Goal: Task Accomplishment & Management: Manage account settings

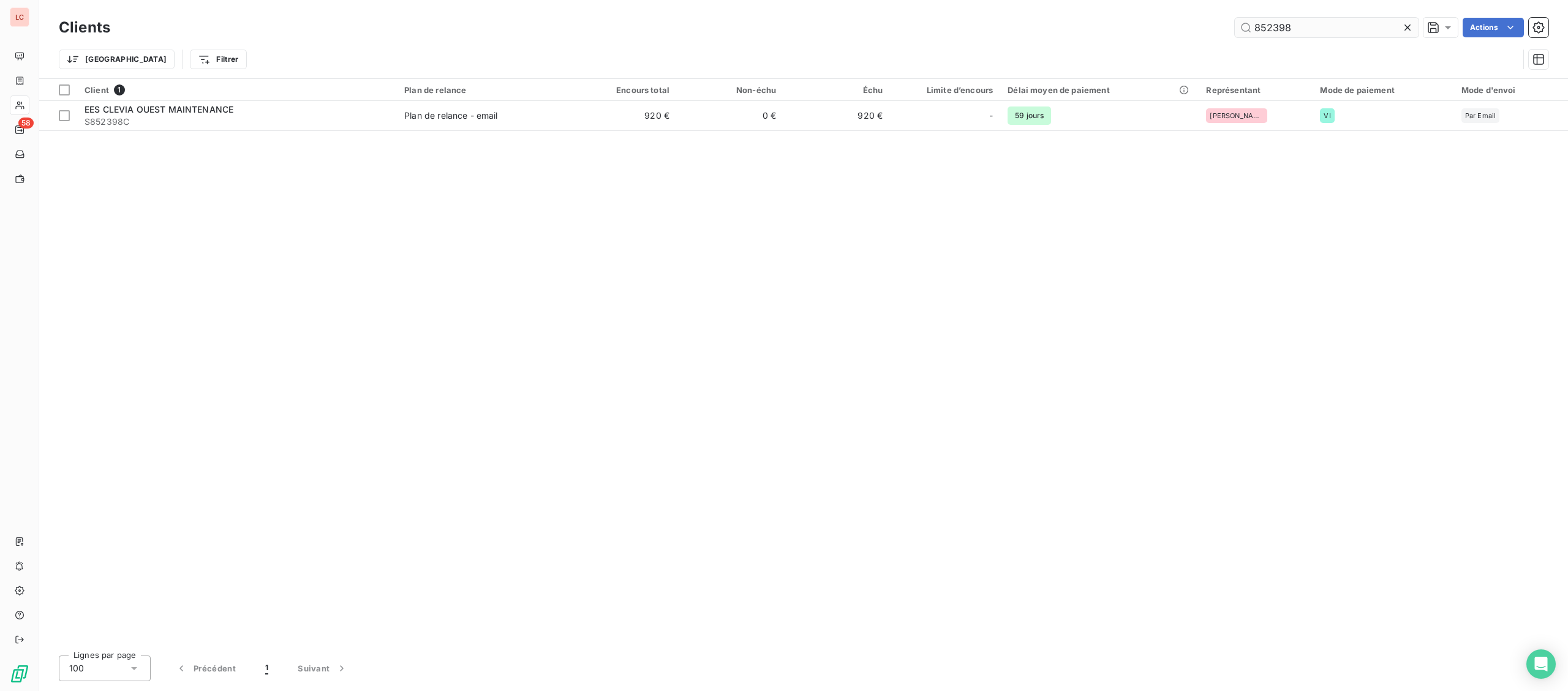
click at [1235, 37] on input "852398" at bounding box center [1327, 28] width 184 height 20
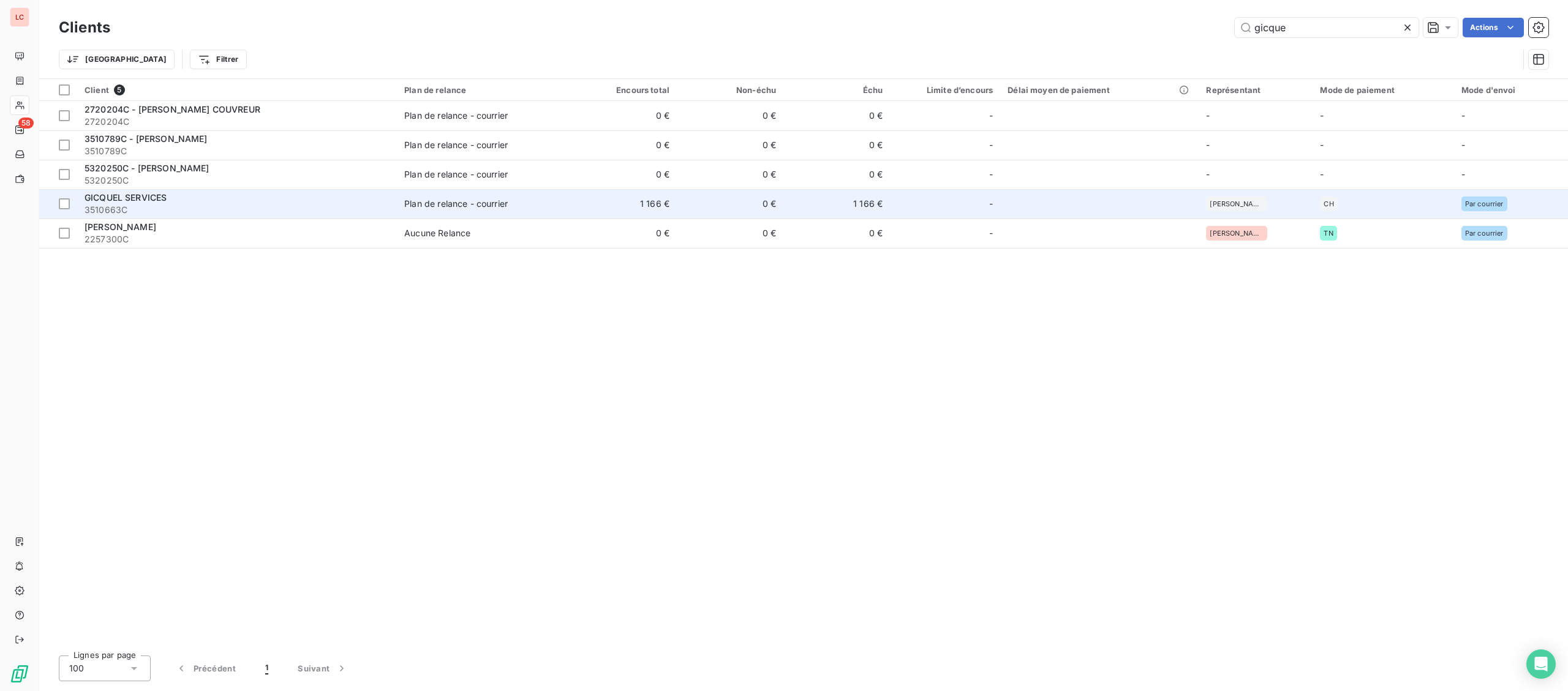
type input "gicque"
click at [170, 205] on span "3510663C" at bounding box center [237, 209] width 305 height 12
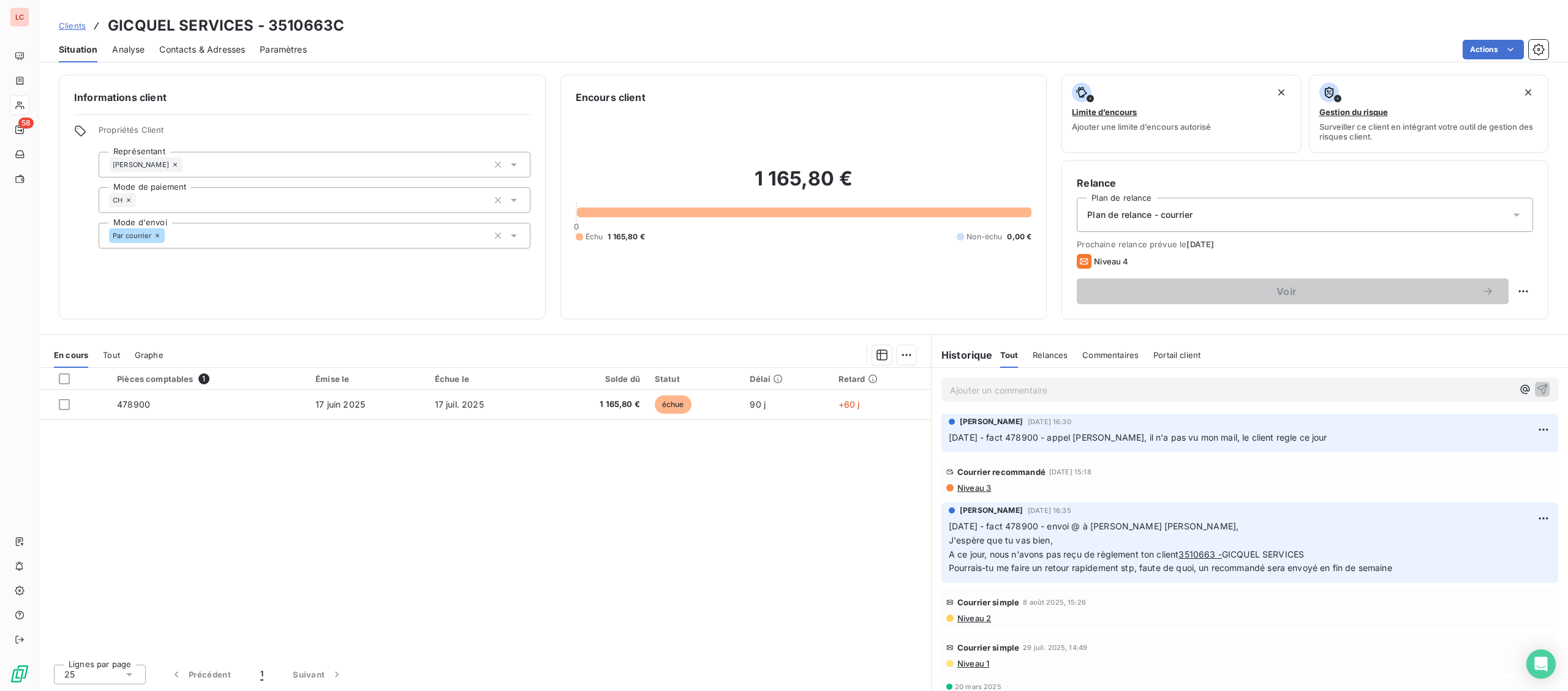
click at [1020, 389] on p "Ajouter un commentaire ﻿" at bounding box center [1231, 390] width 563 height 15
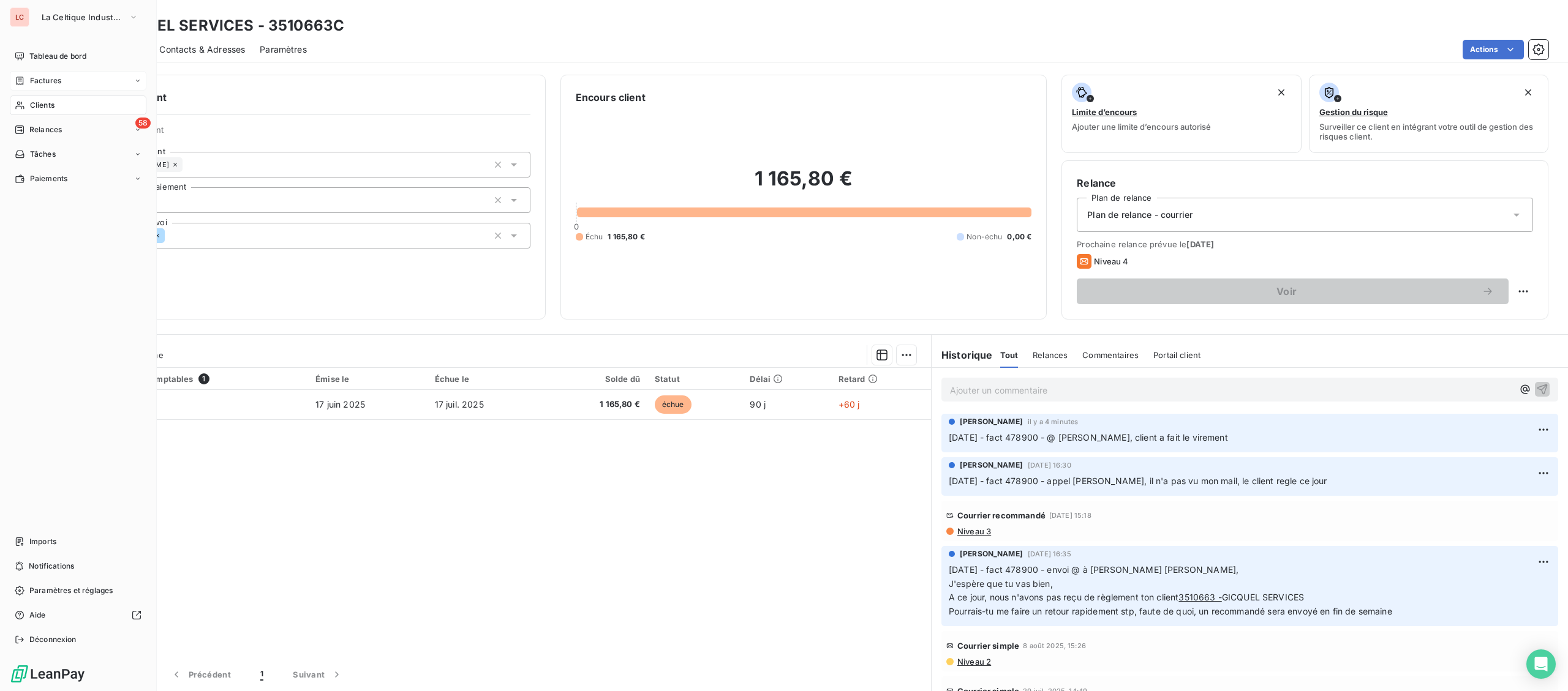
click at [33, 83] on span "Factures" at bounding box center [46, 80] width 31 height 11
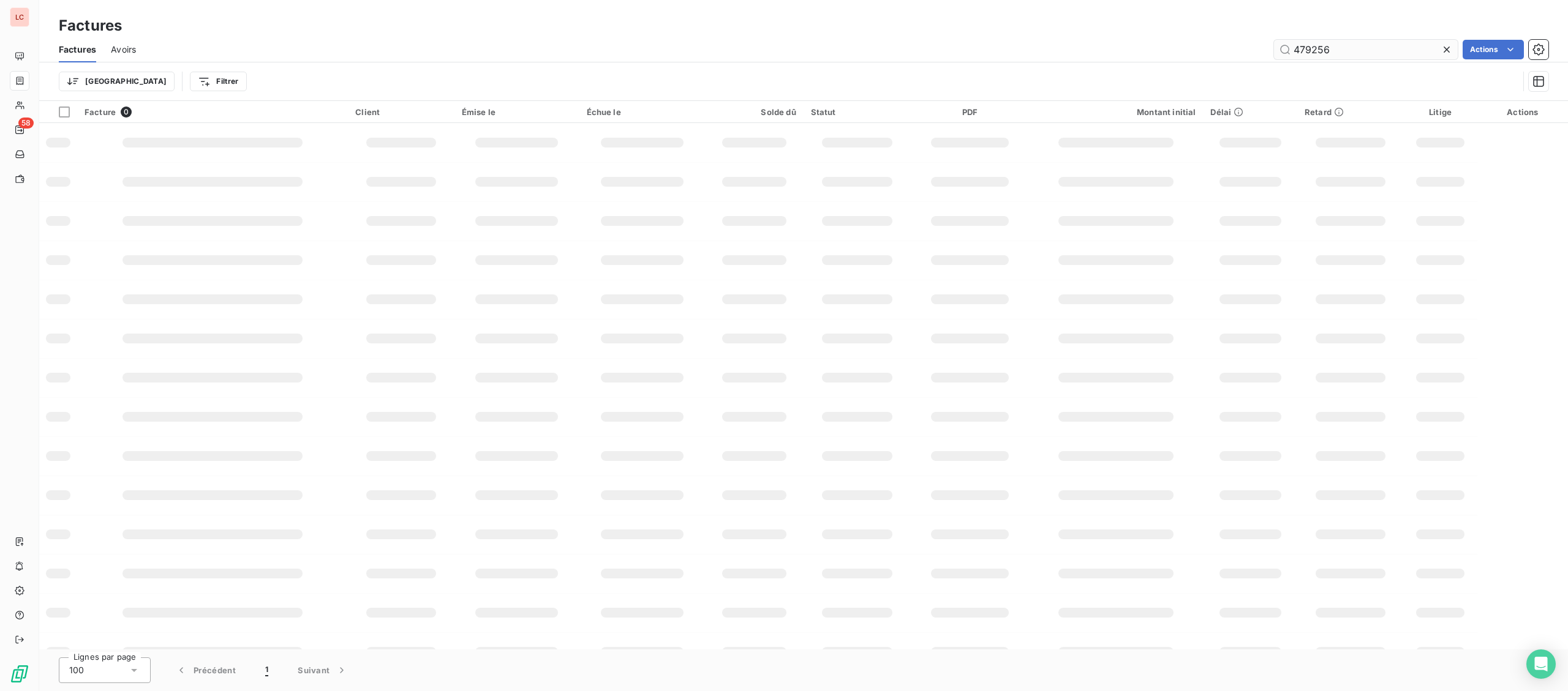
click at [1311, 48] on input "479256" at bounding box center [1366, 49] width 184 height 20
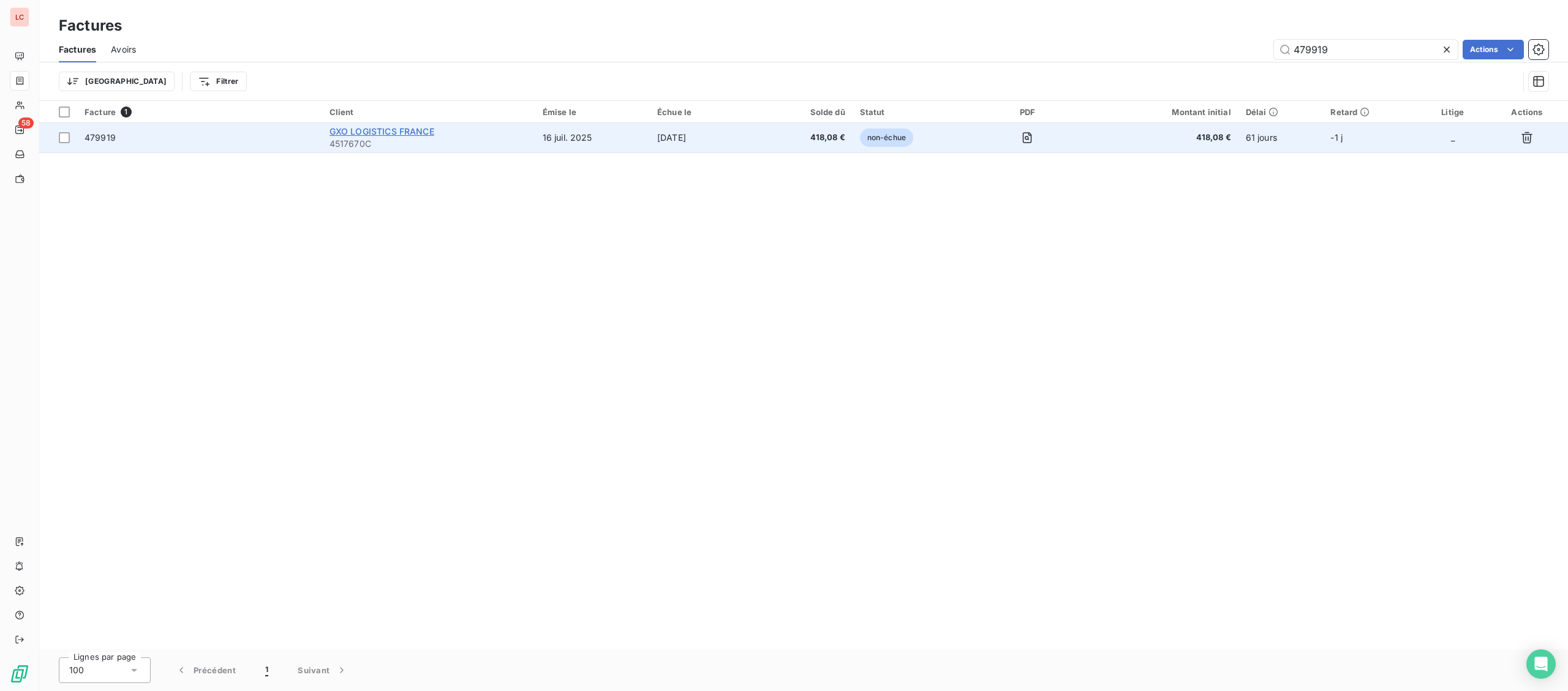
type input "479919"
click at [368, 127] on span "GXO LOGISTICS FRANCE" at bounding box center [382, 131] width 105 height 10
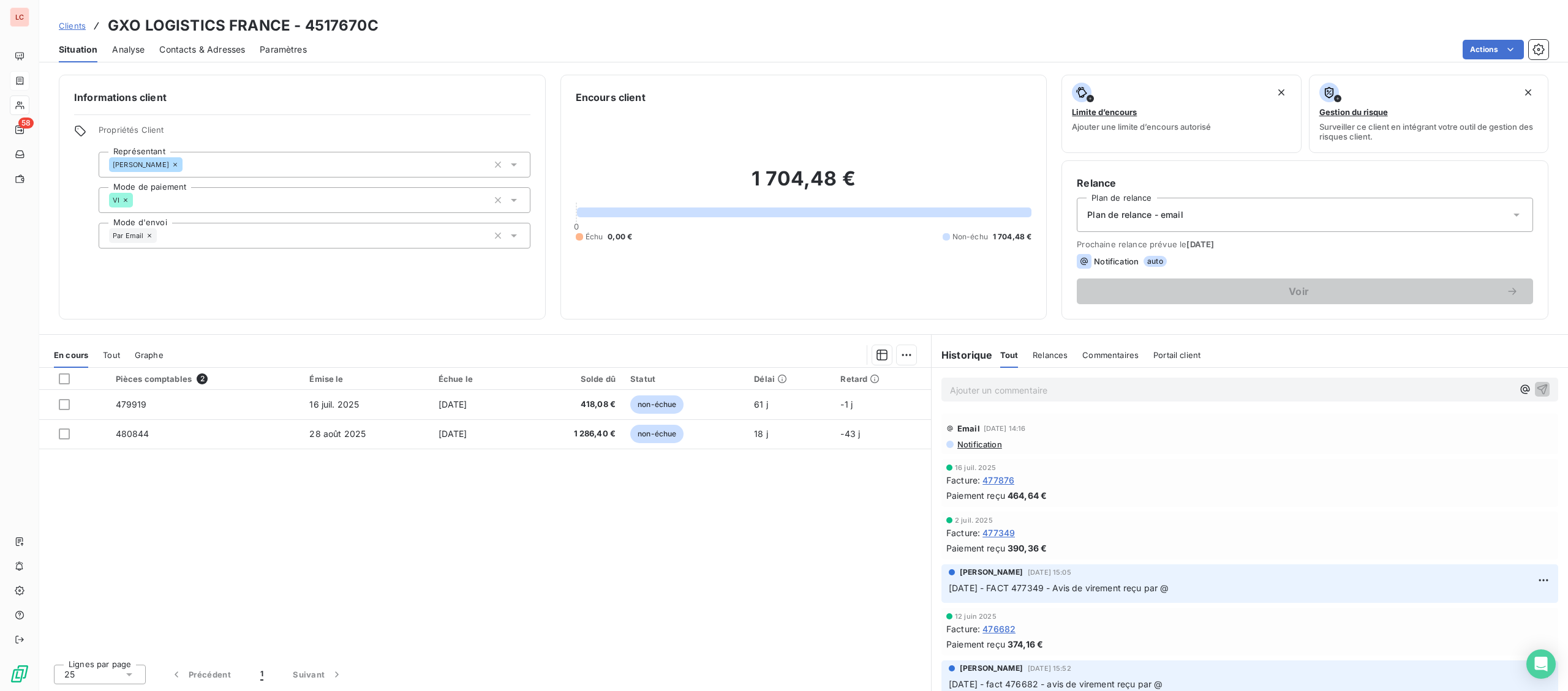
click at [995, 399] on div "Ajouter un commentaire ﻿" at bounding box center [1250, 389] width 617 height 24
click at [995, 394] on p "Ajouter un commentaire ﻿" at bounding box center [1231, 390] width 563 height 15
click at [1154, 387] on span "[DATE] - FACT 479919 - avis de virement reàu par @" at bounding box center [1059, 389] width 218 height 10
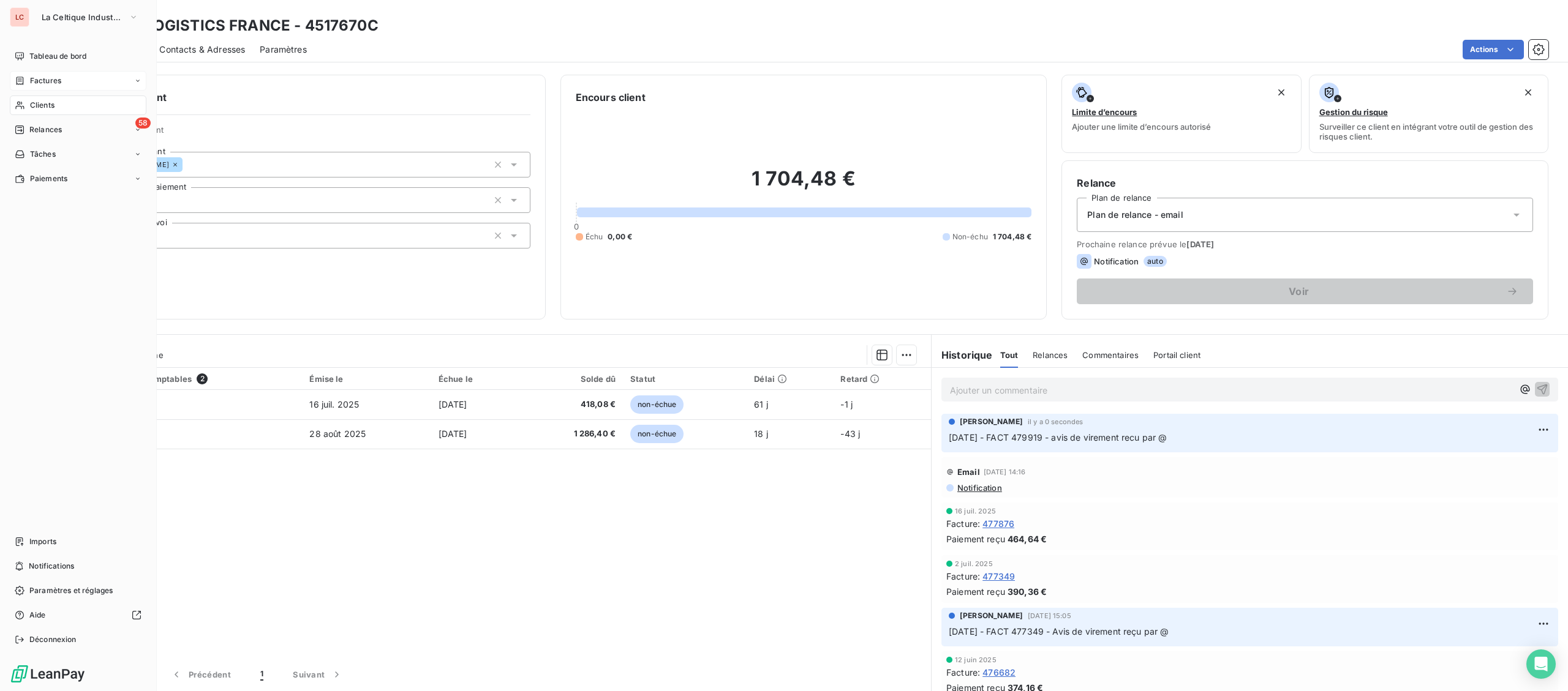
click at [46, 83] on span "Factures" at bounding box center [46, 80] width 31 height 11
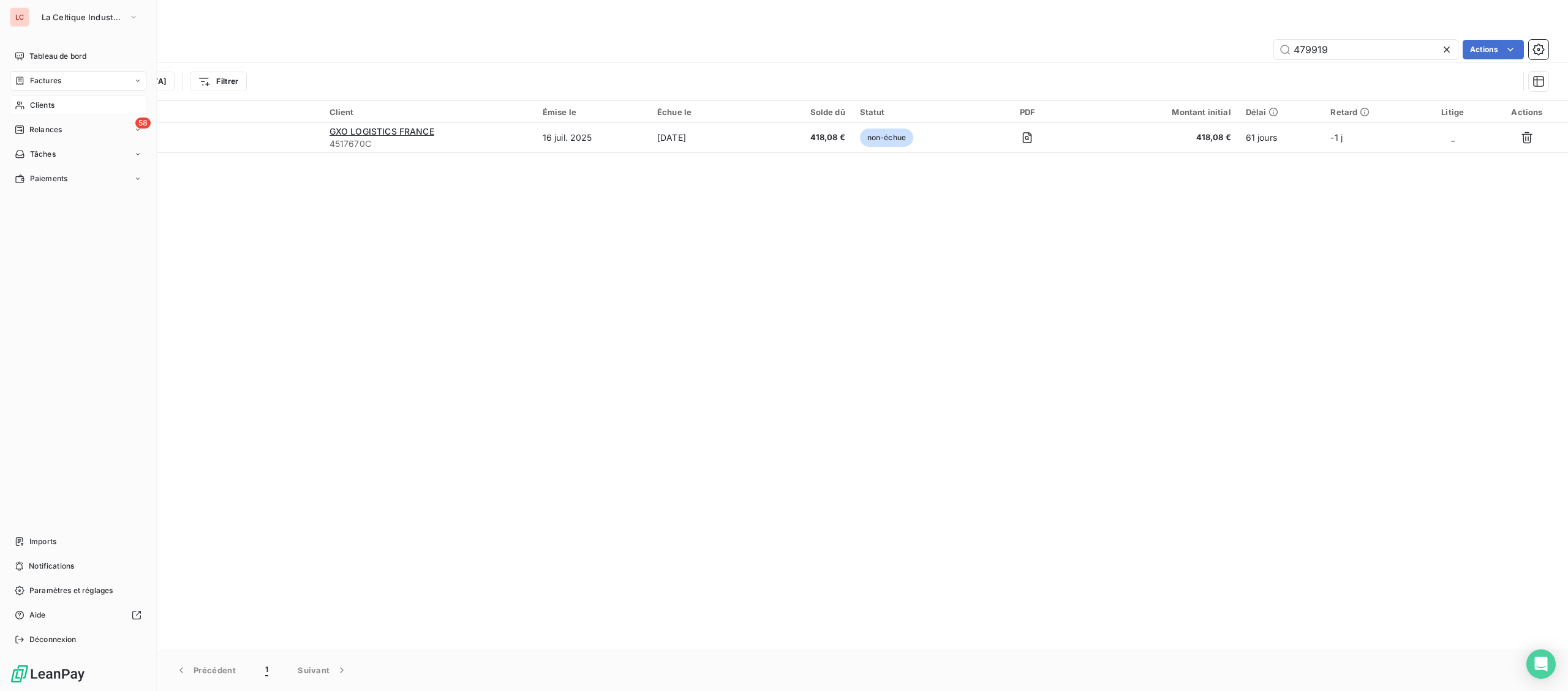
click at [34, 103] on span "Clients" at bounding box center [42, 105] width 24 height 11
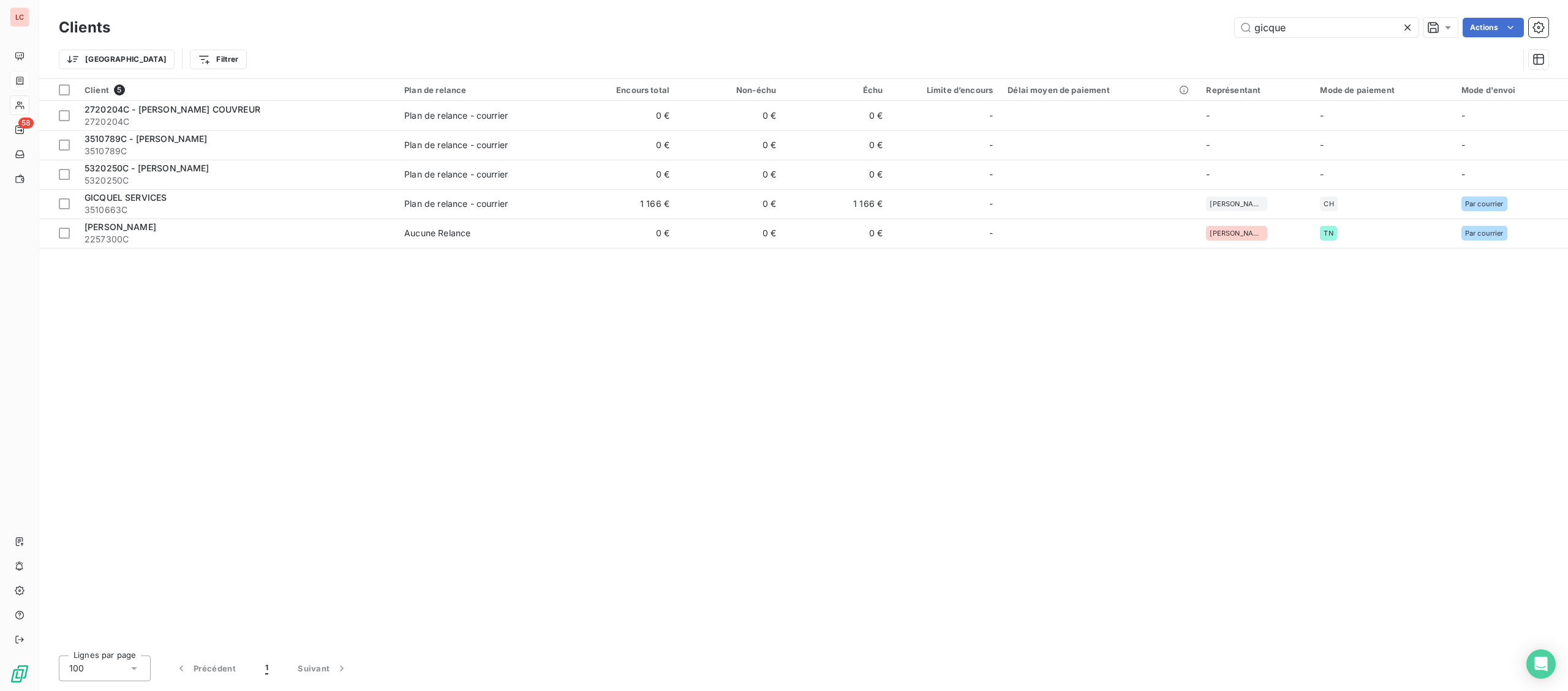
drag, startPoint x: 1338, startPoint y: 28, endPoint x: 1082, endPoint y: 19, distance: 256.2
click at [1235, 19] on input "gicque" at bounding box center [1327, 28] width 184 height 20
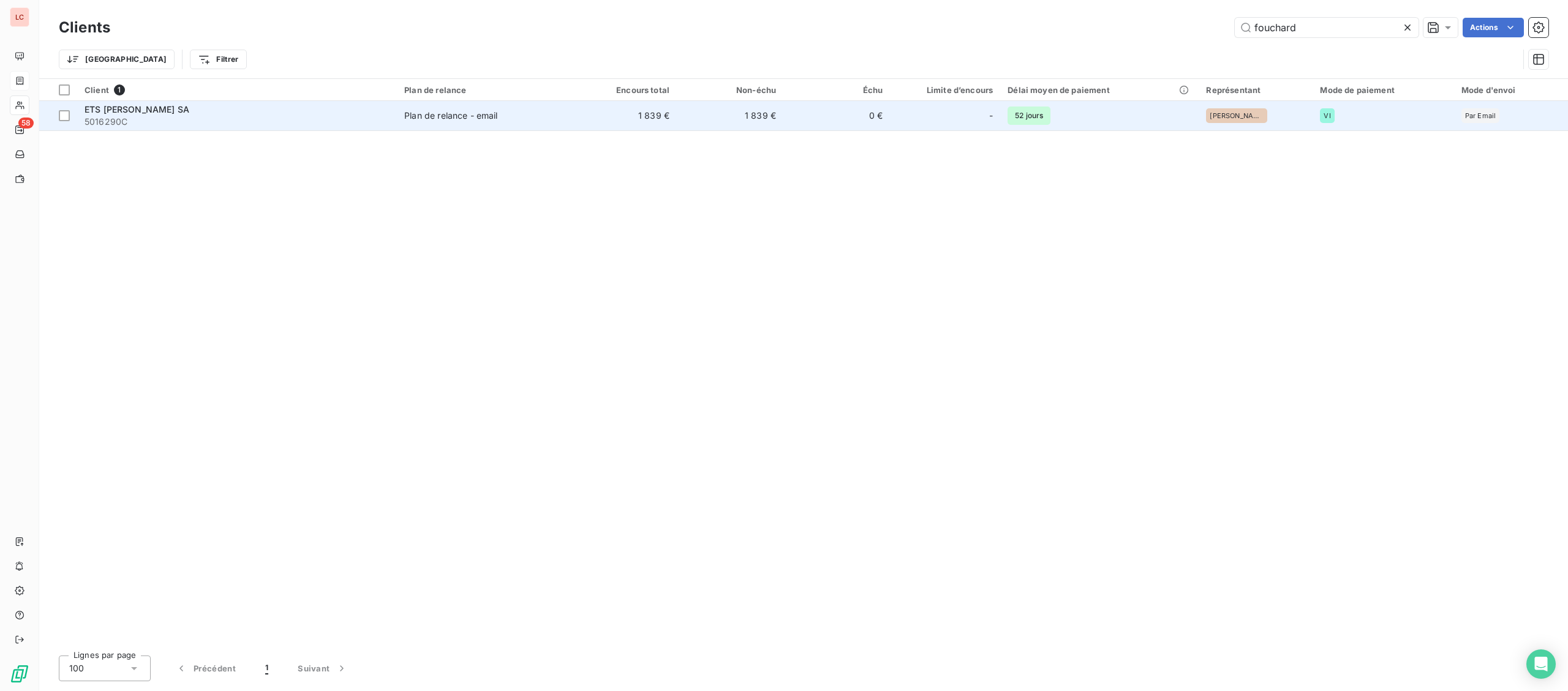
type input "fouchard"
click at [783, 115] on td "1 839 €" at bounding box center [730, 116] width 107 height 30
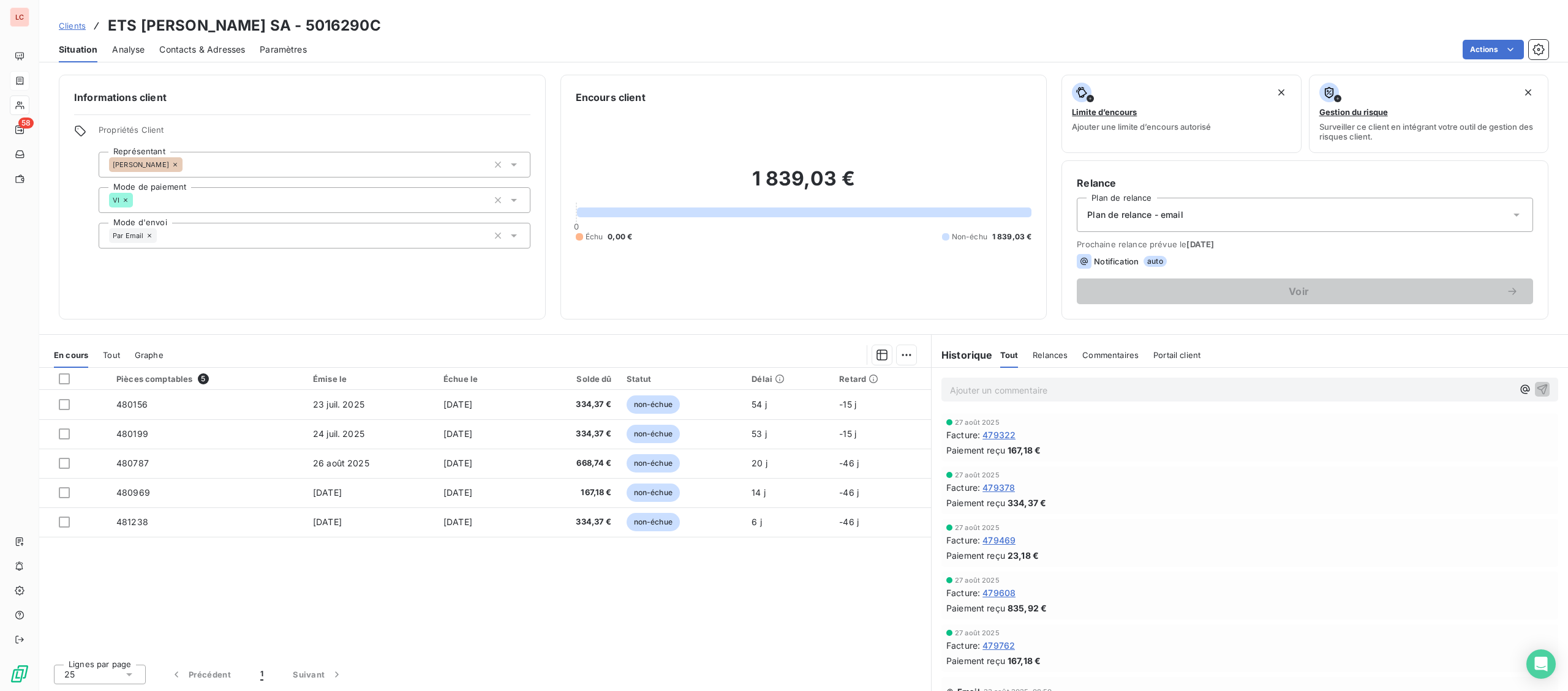
click at [1085, 382] on div "Ajouter un commentaire ﻿" at bounding box center [1231, 390] width 563 height 17
click at [1085, 389] on p "Ajouter un commentaire ﻿" at bounding box center [1231, 390] width 563 height 15
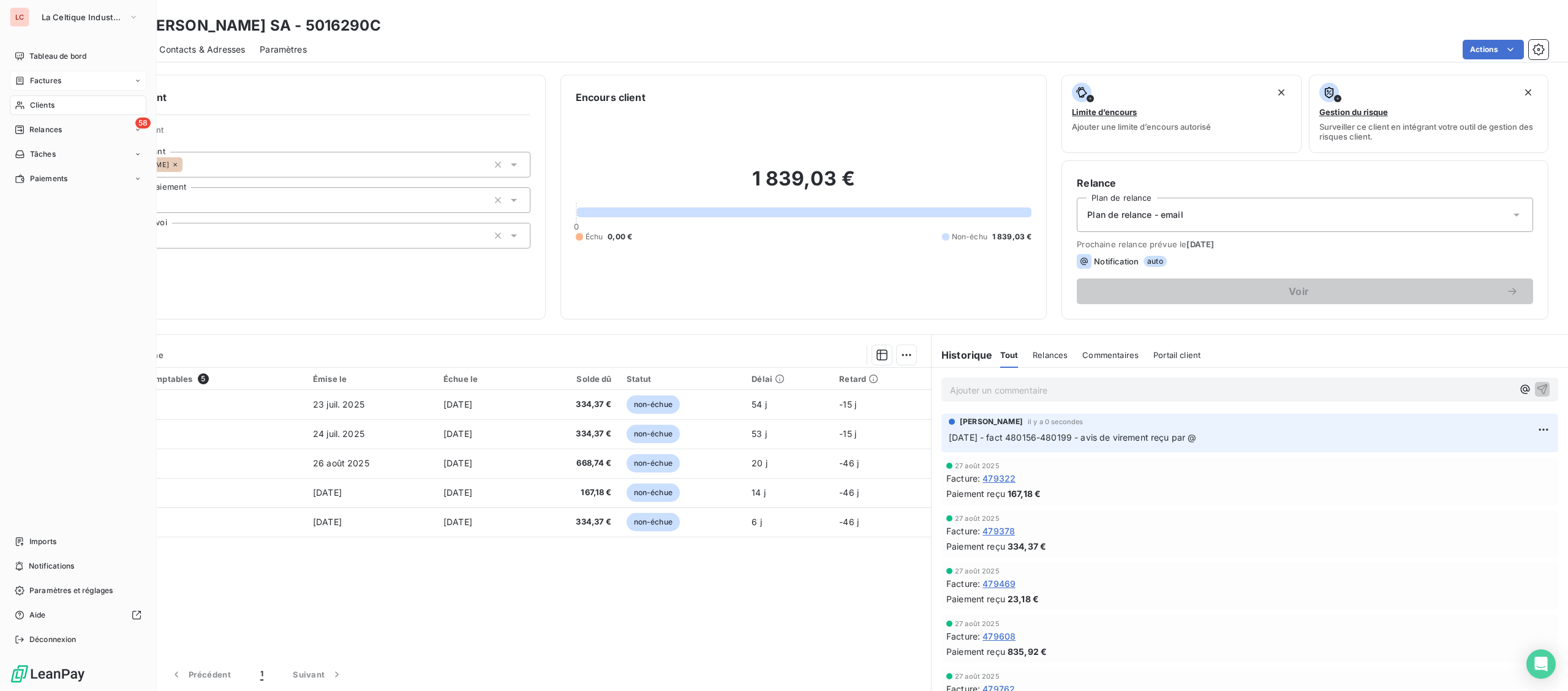
click at [33, 101] on span "Clients" at bounding box center [42, 105] width 24 height 11
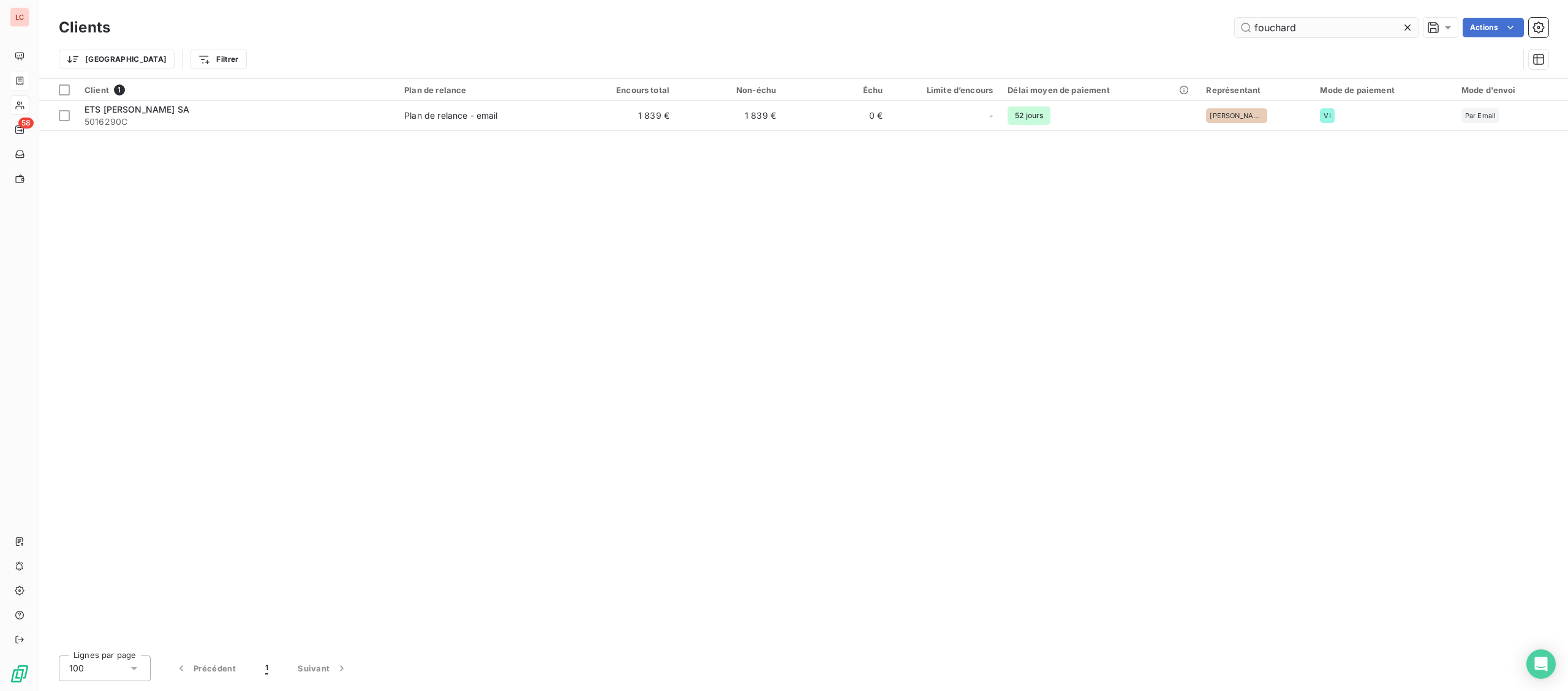
drag, startPoint x: 1265, startPoint y: 22, endPoint x: 1198, endPoint y: 24, distance: 67.0
click at [1235, 24] on input "fouchard" at bounding box center [1327, 28] width 184 height 20
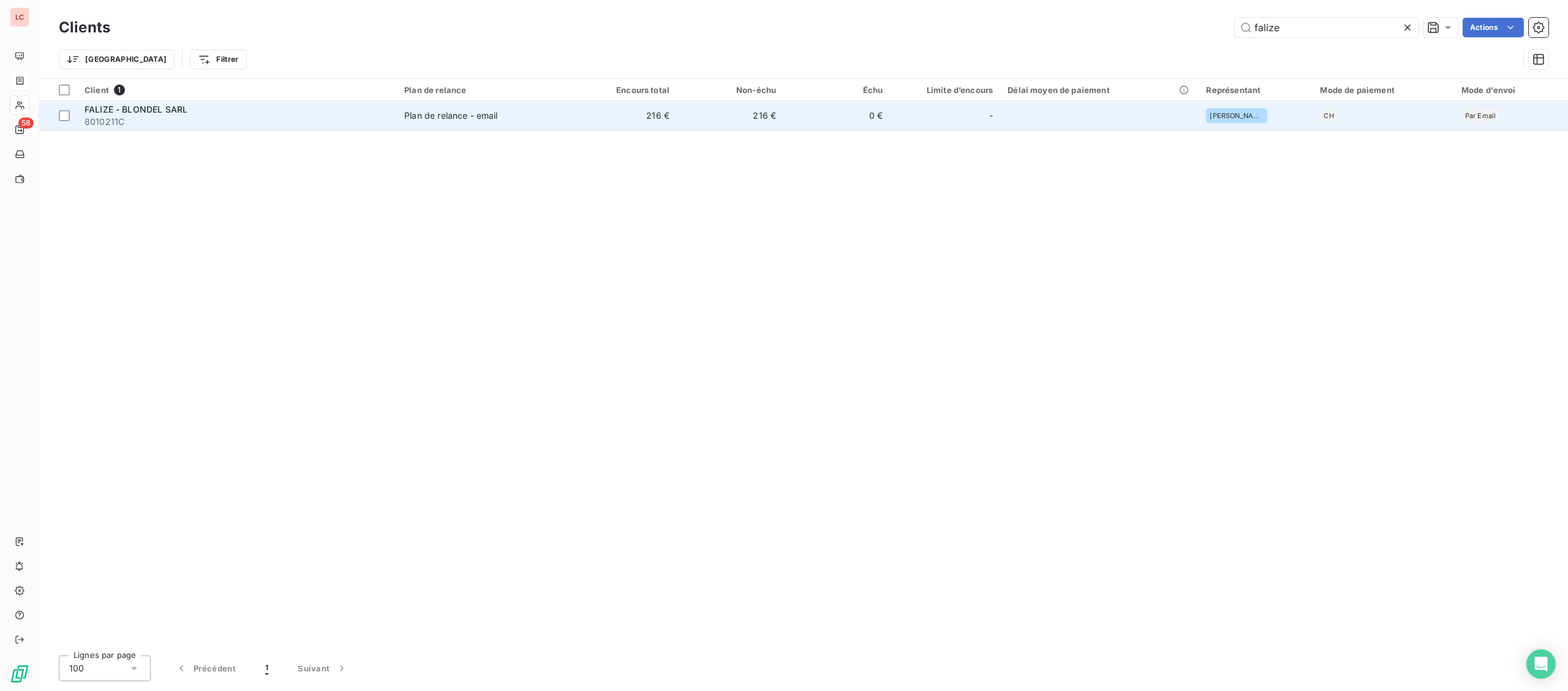
type input "falize"
click at [491, 123] on td "Plan de relance - email" at bounding box center [484, 116] width 174 height 30
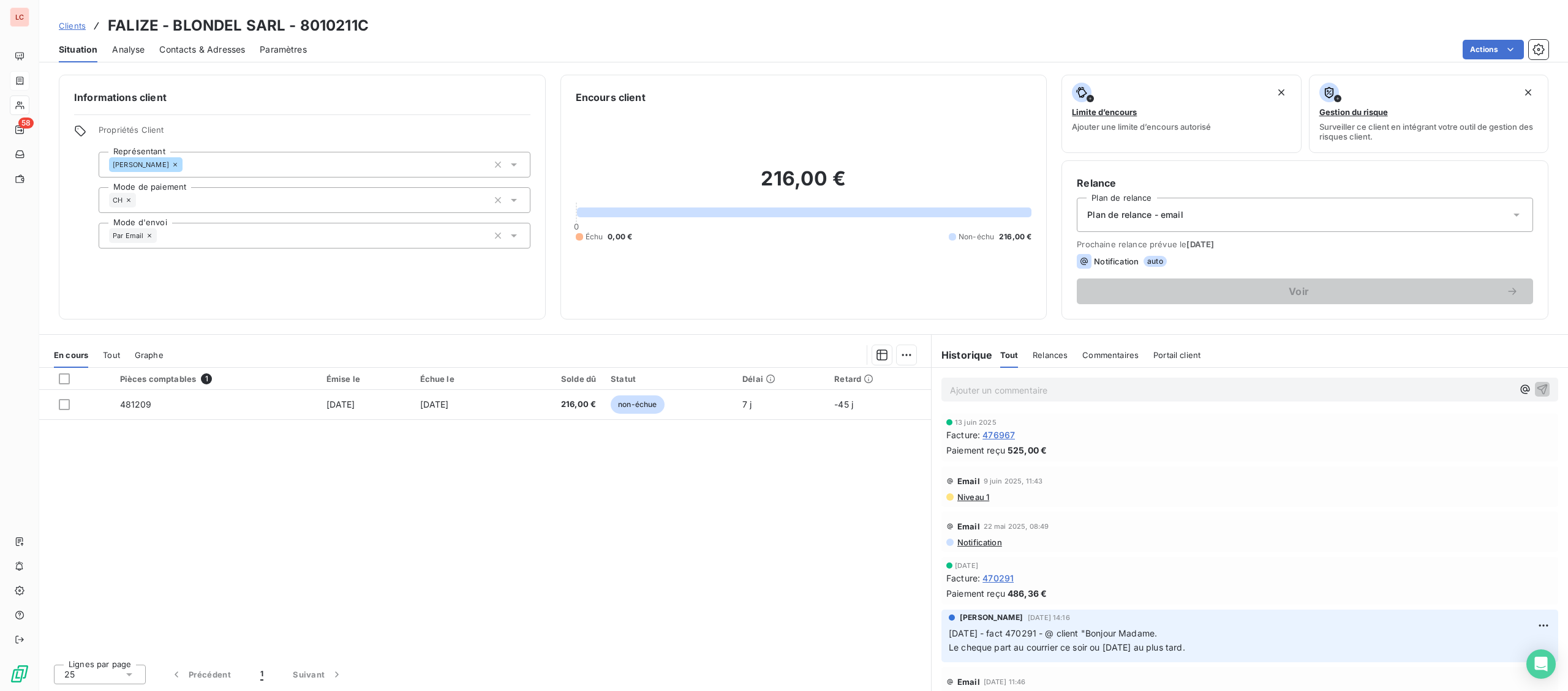
click at [694, 424] on div "Pièces comptables 1 Émise le Échue le Solde dû Statut Délai Retard 481209 [DATE…" at bounding box center [485, 511] width 892 height 286
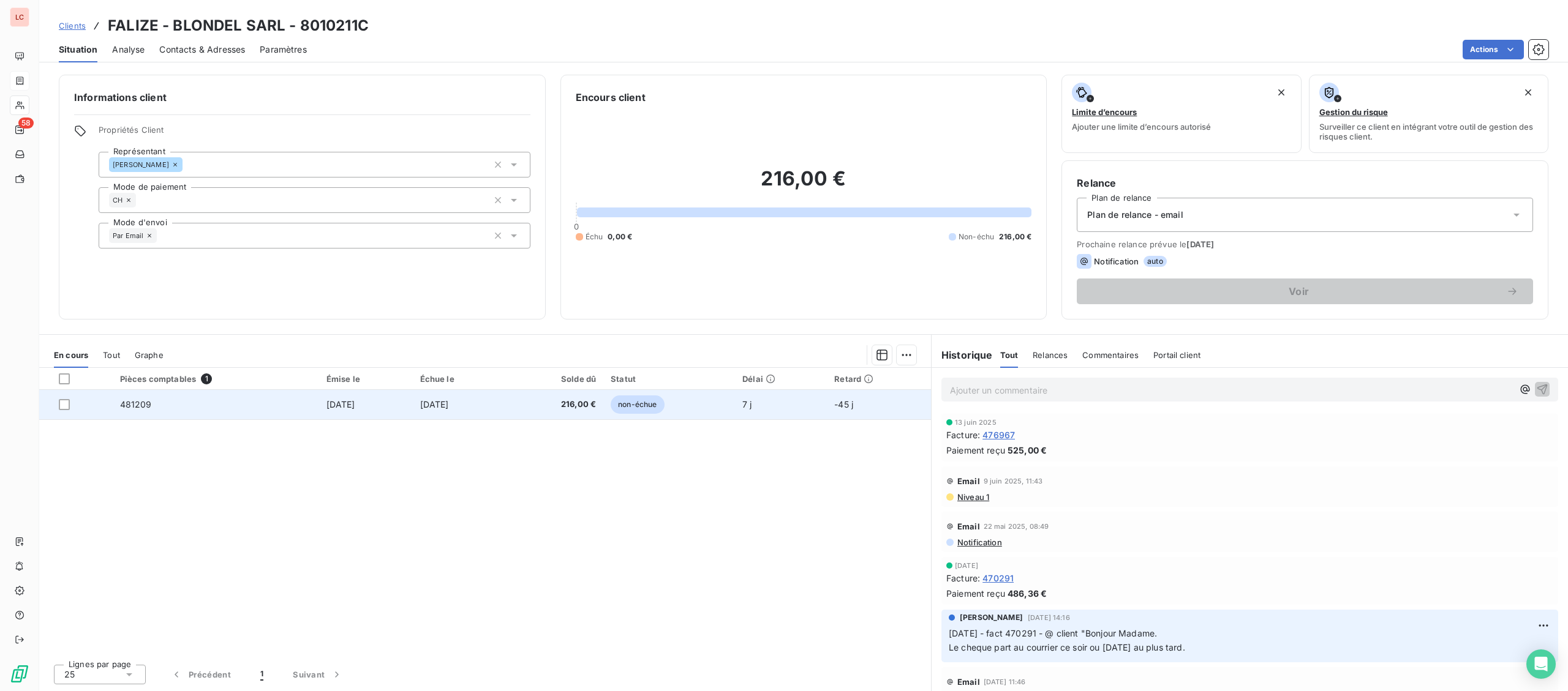
click at [699, 414] on td "non-échue" at bounding box center [669, 405] width 132 height 30
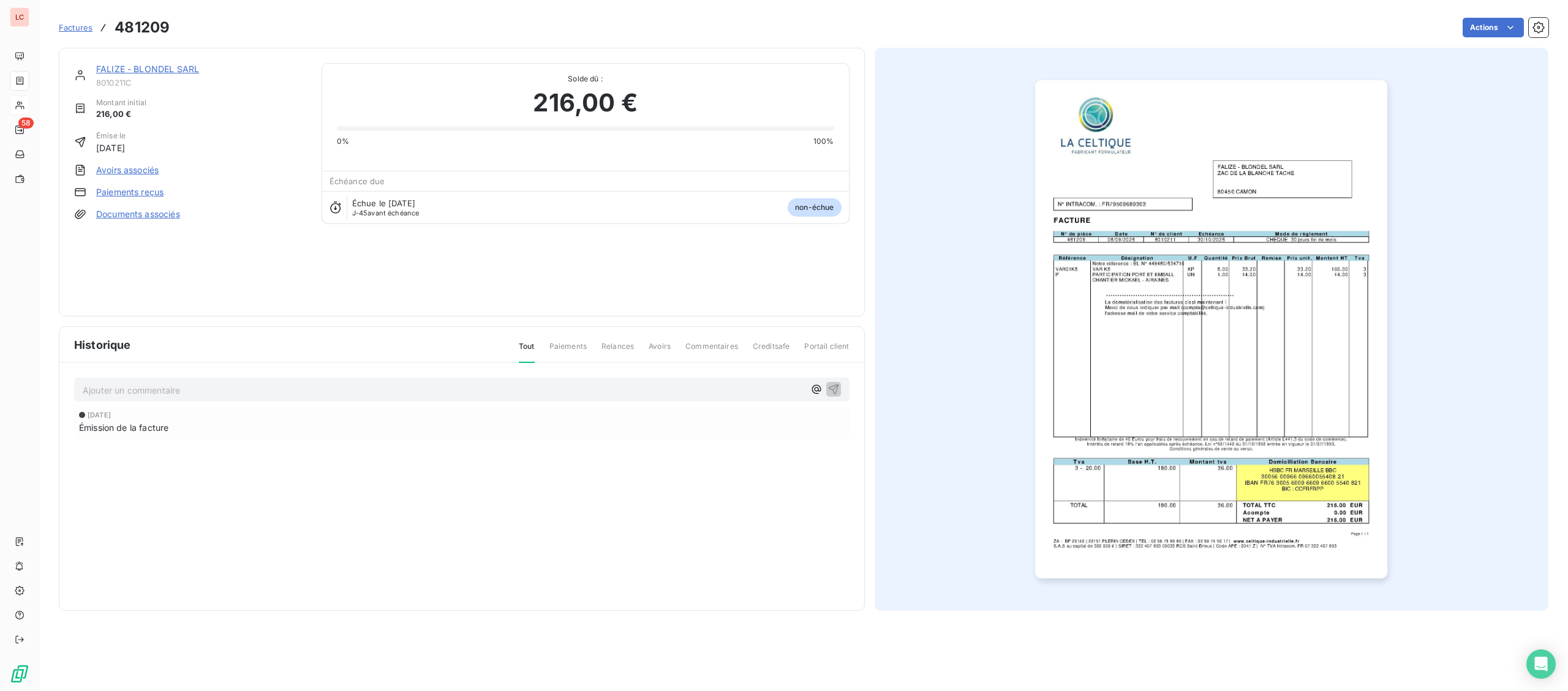
click at [1218, 363] on img "button" at bounding box center [1211, 329] width 352 height 498
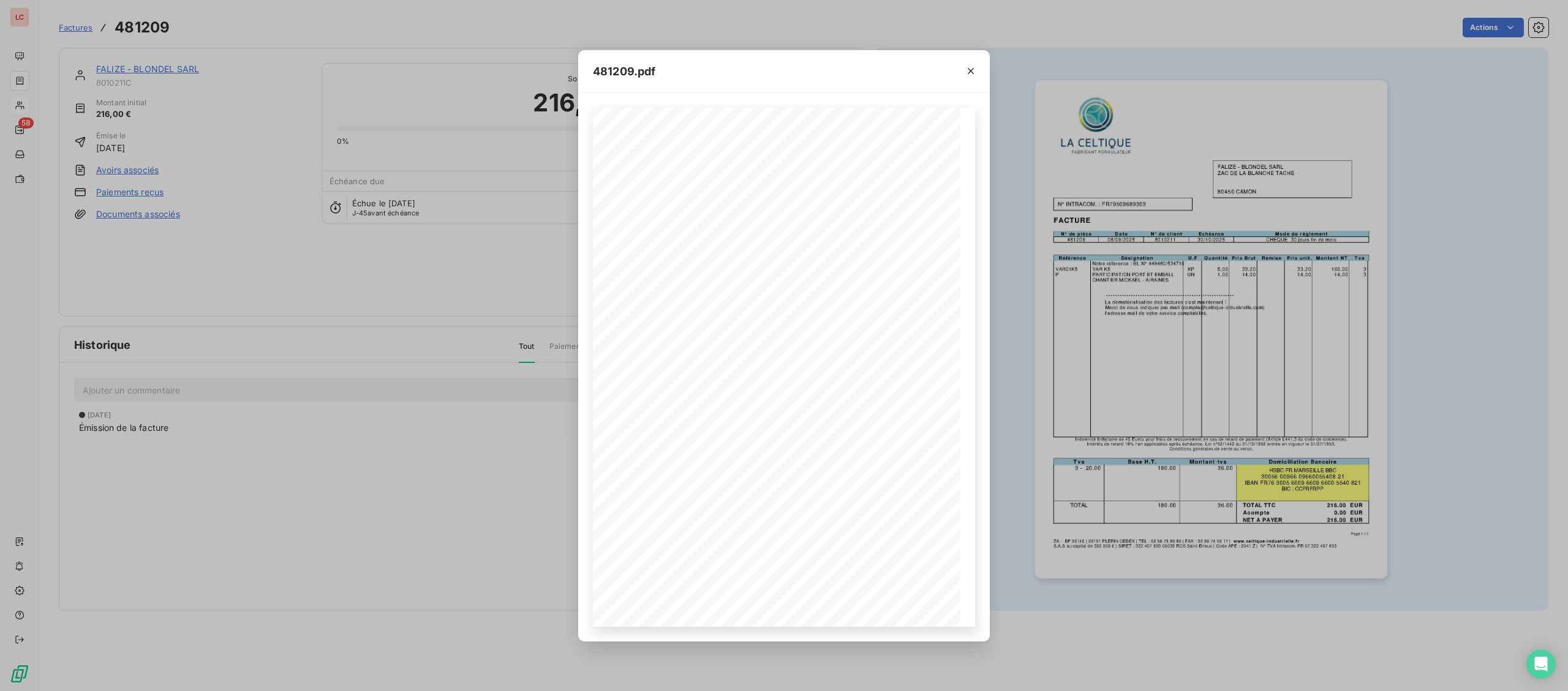
click at [154, 67] on div "**********" at bounding box center [784, 346] width 1568 height 691
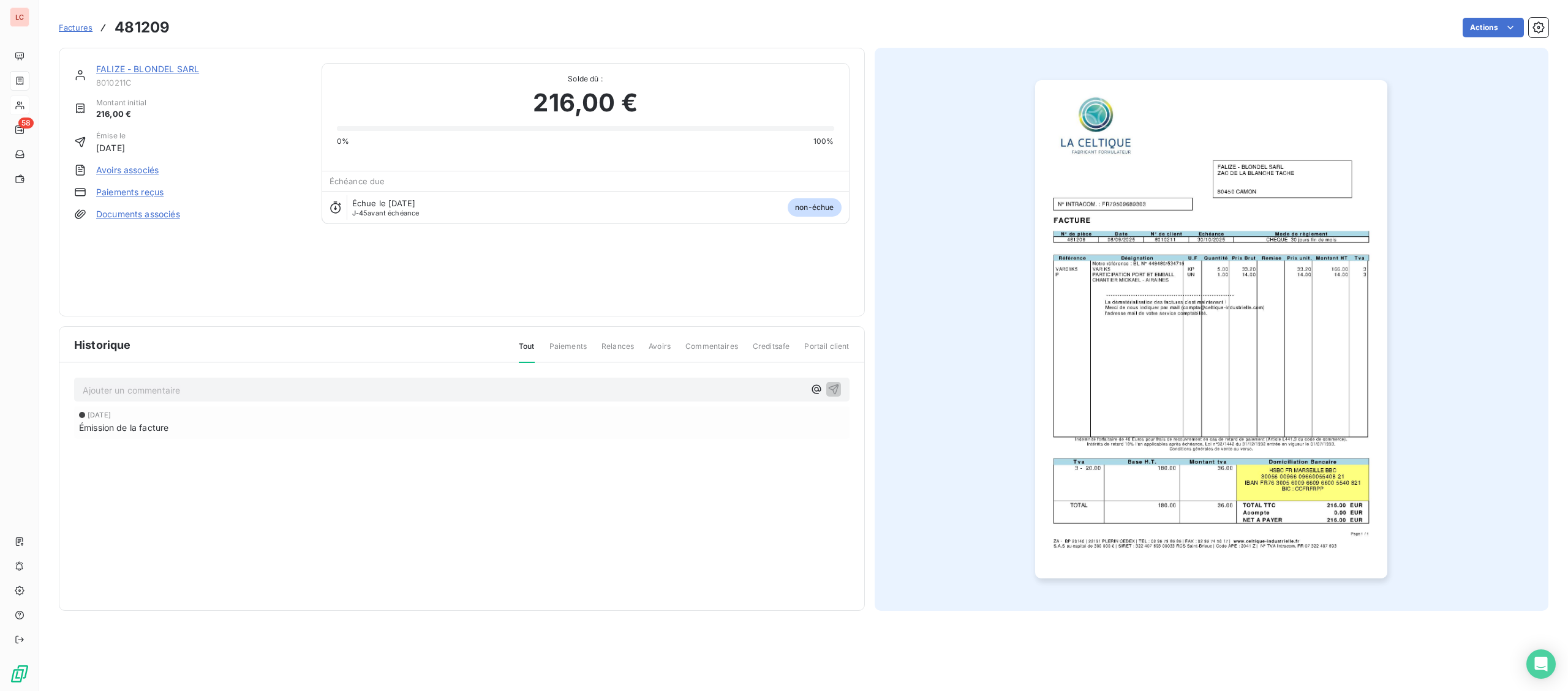
click at [141, 73] on link "FALIZE - BLONDEL SARL" at bounding box center [148, 69] width 103 height 10
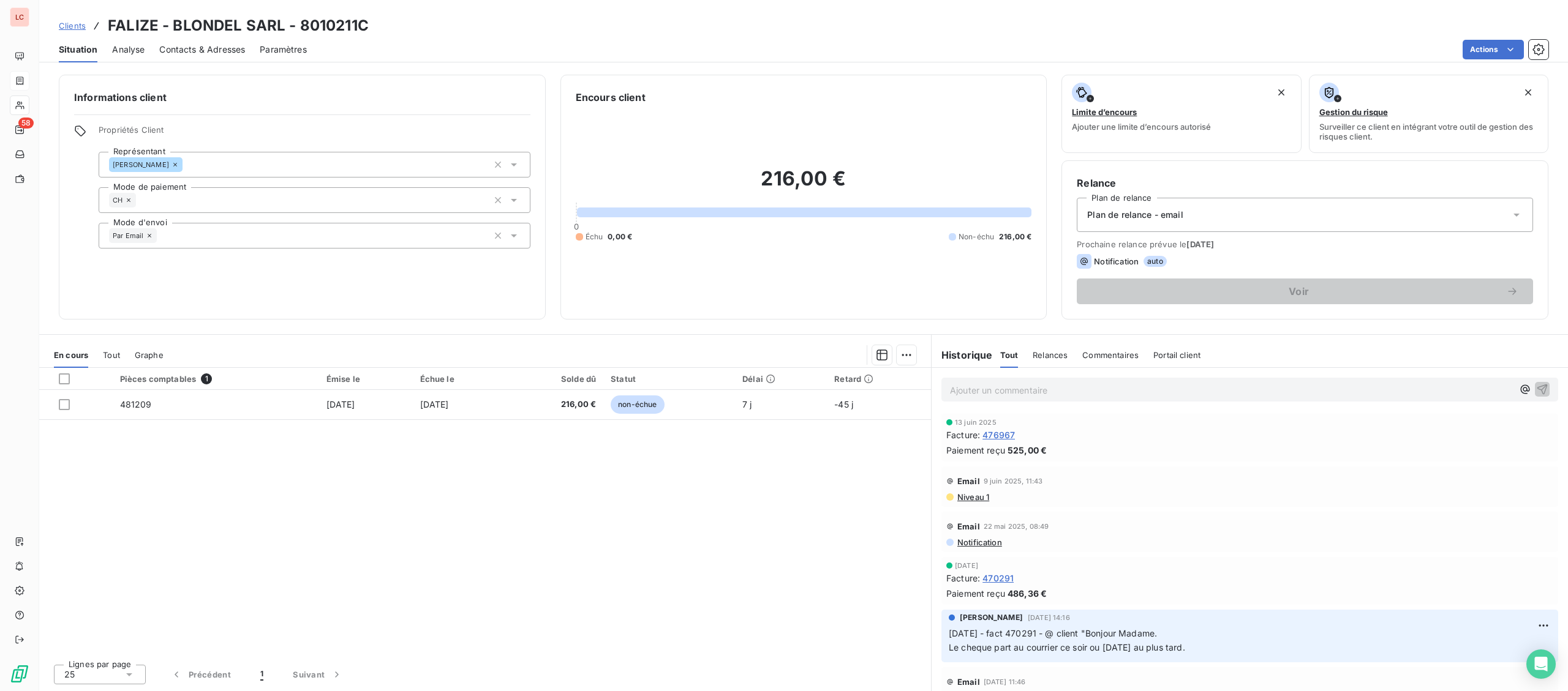
click at [992, 392] on p "Ajouter un commentaire ﻿" at bounding box center [1231, 390] width 563 height 15
click at [1218, 382] on div "[DATE] -fact 481209 - @ client "" at bounding box center [1231, 389] width 563 height 15
click at [1205, 389] on p "[DATE] -fact 481209 - @ client "" at bounding box center [1231, 390] width 563 height 14
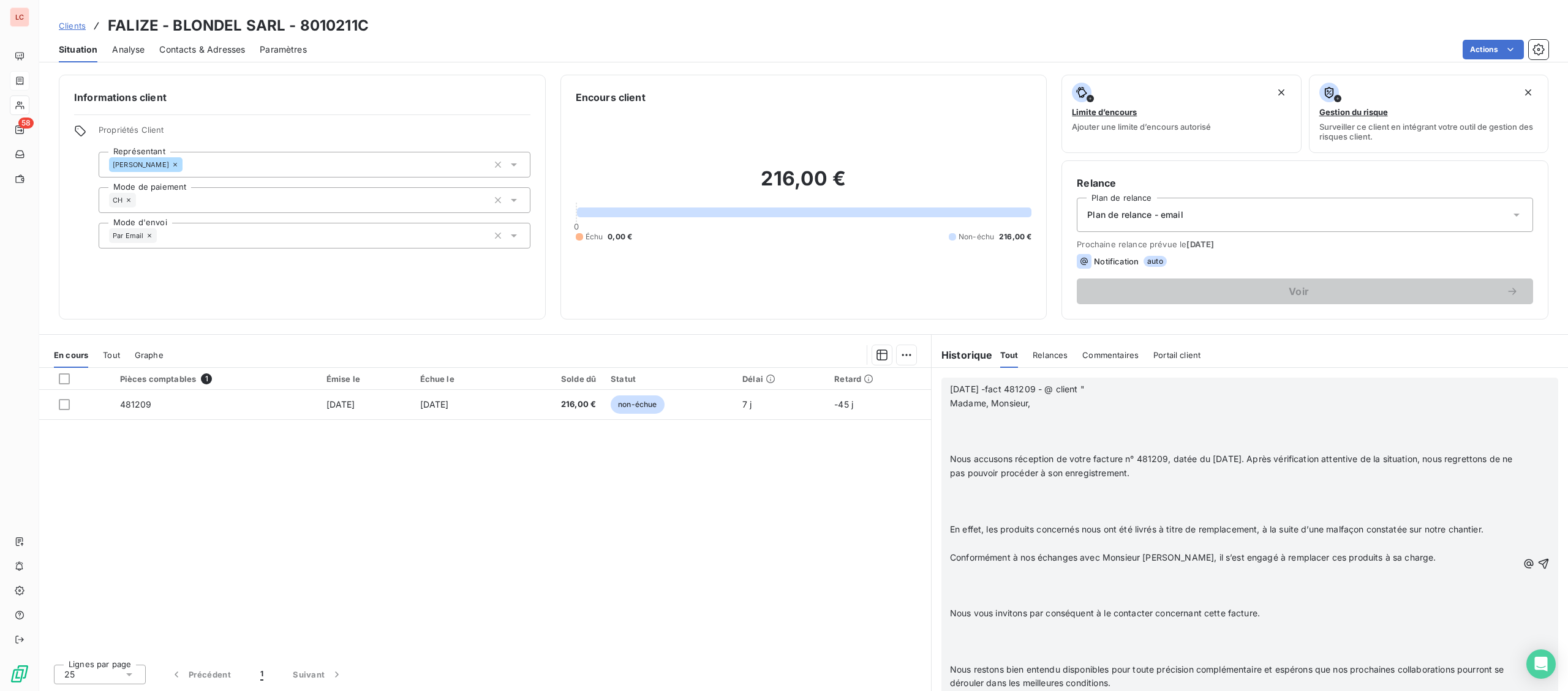
click at [1183, 403] on p "Madame, Monsieur," at bounding box center [1234, 404] width 568 height 14
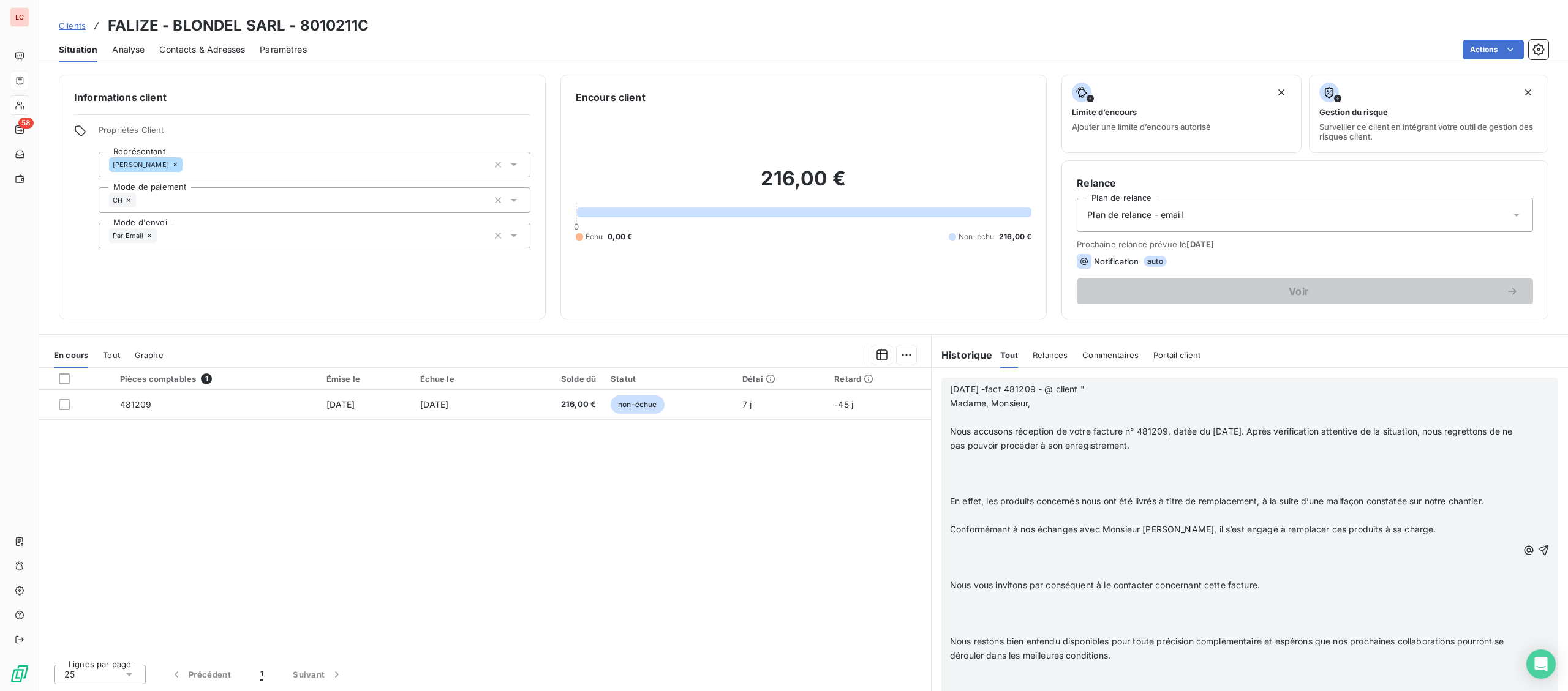
click at [1181, 439] on p "Nous accusons réception de votre facture n° 481209, datée du [DATE]. Après véri…" at bounding box center [1234, 439] width 568 height 28
click at [1175, 446] on p "Nous accusons réception de votre facture n° 481209, datée du [DATE]. Après véri…" at bounding box center [1234, 439] width 568 height 28
click at [1053, 414] on p "﻿" at bounding box center [1234, 418] width 568 height 14
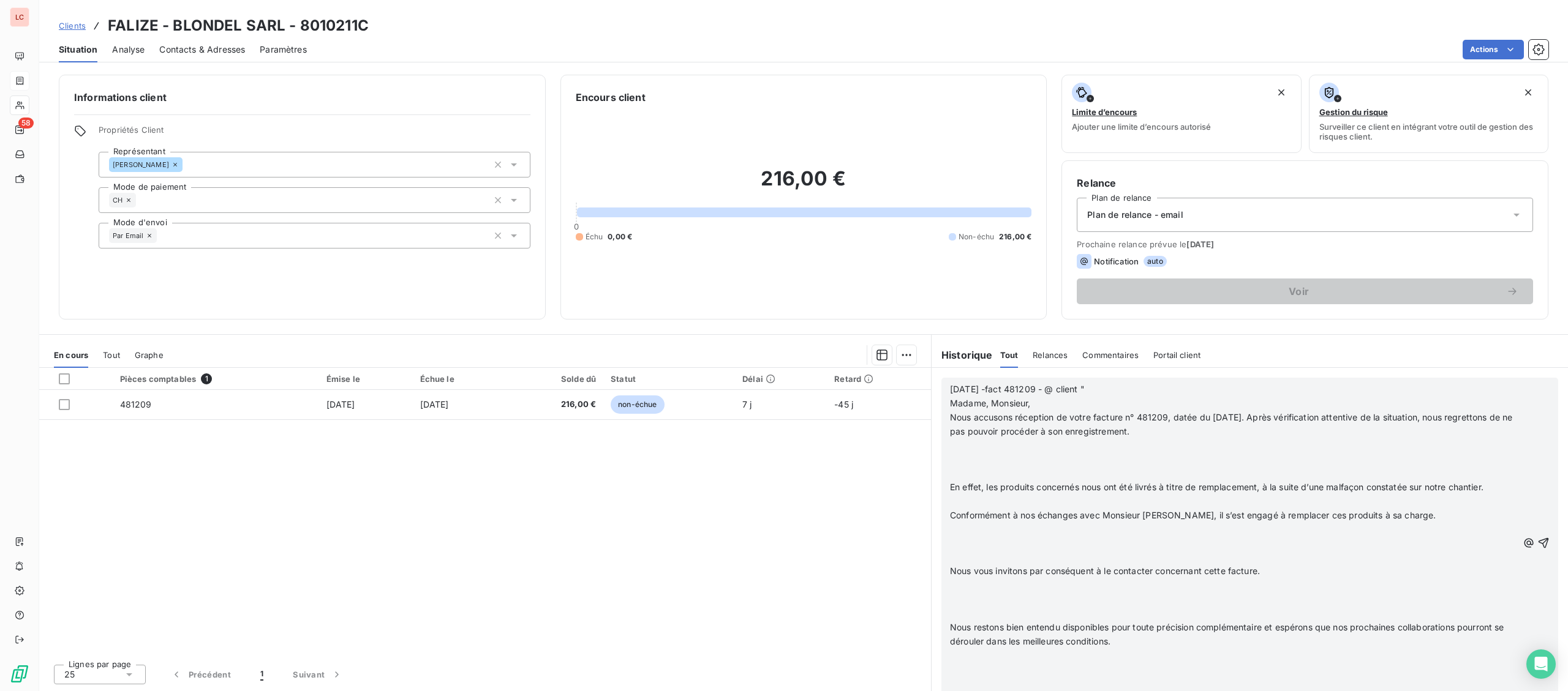
click at [1190, 428] on p "Nous accusons réception de votre facture n° 481209, datée du [DATE]. Après véri…" at bounding box center [1234, 425] width 568 height 28
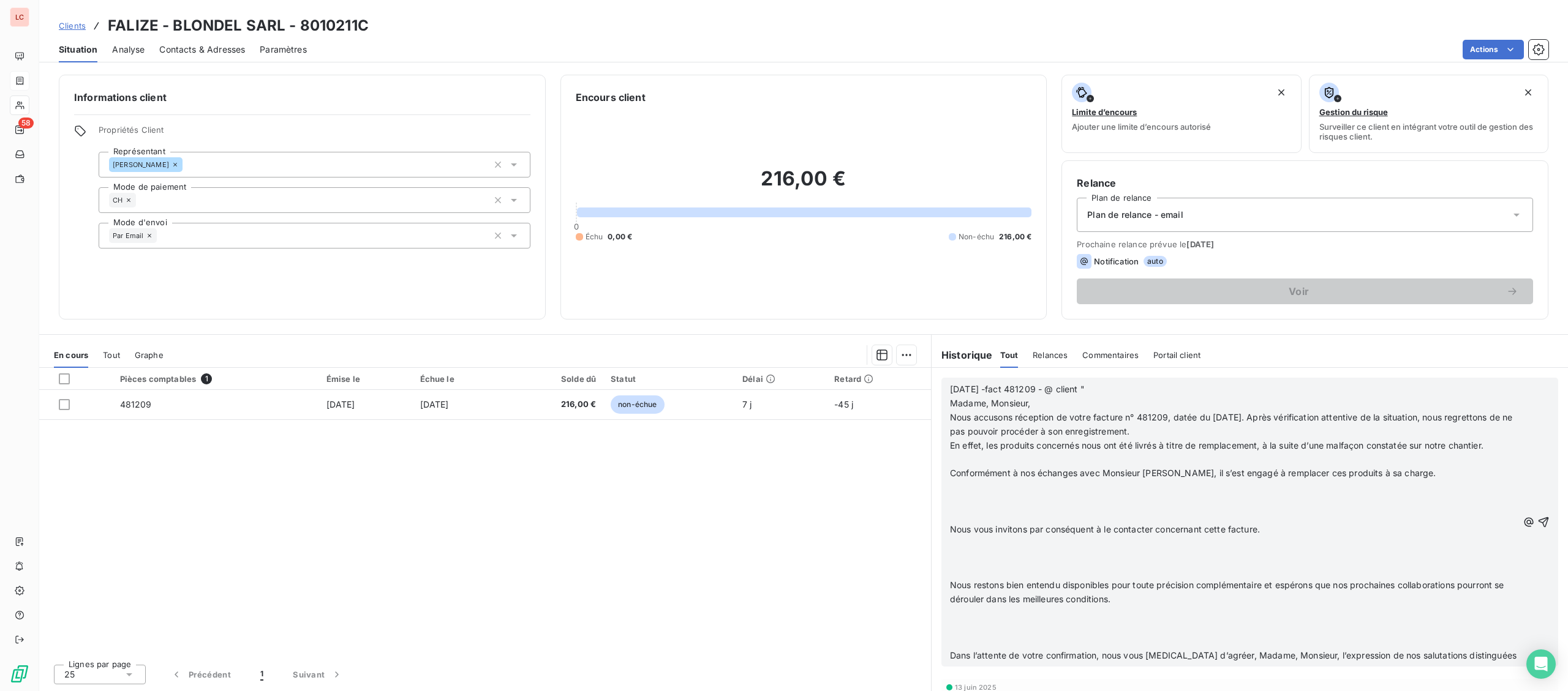
click at [1186, 462] on p "﻿" at bounding box center [1234, 459] width 568 height 14
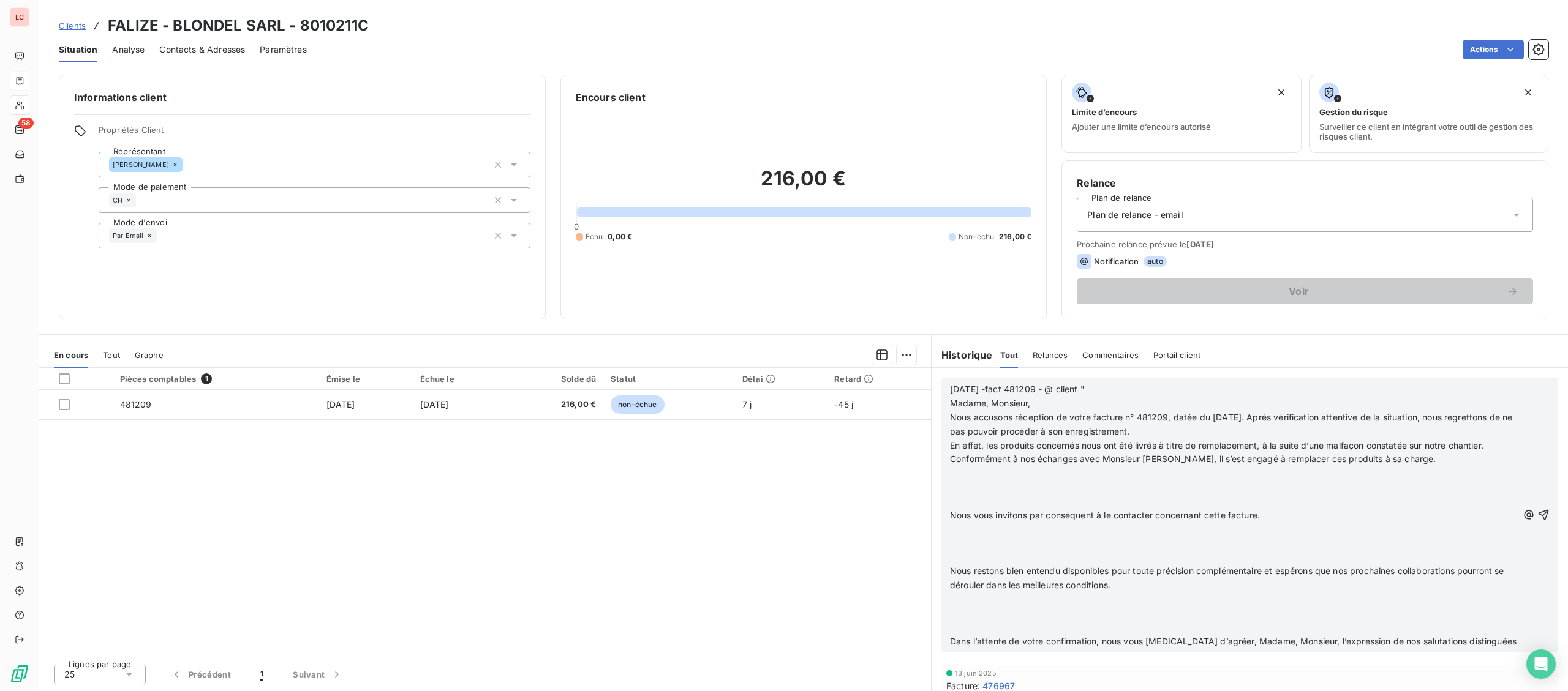
click at [1184, 477] on p "﻿" at bounding box center [1234, 473] width 568 height 14
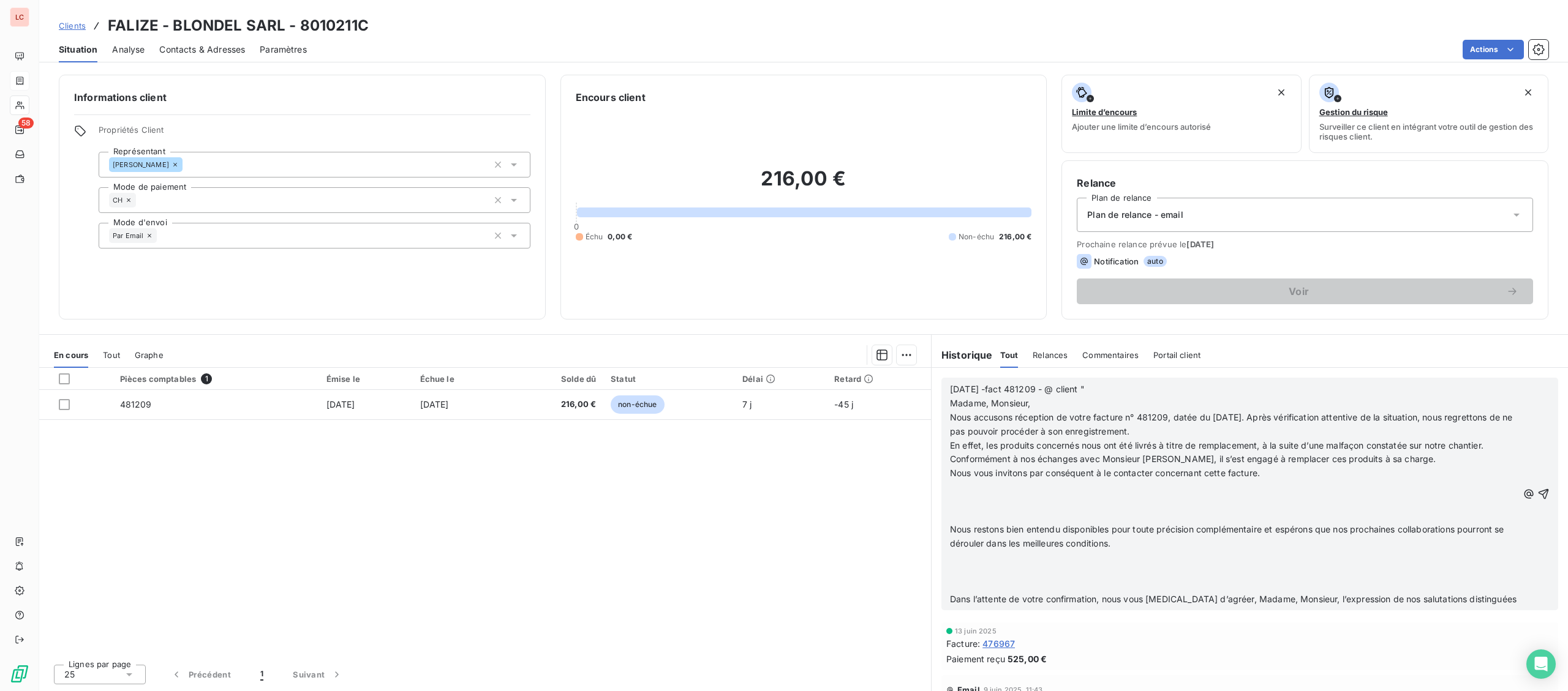
click at [1184, 496] on p at bounding box center [1234, 502] width 568 height 14
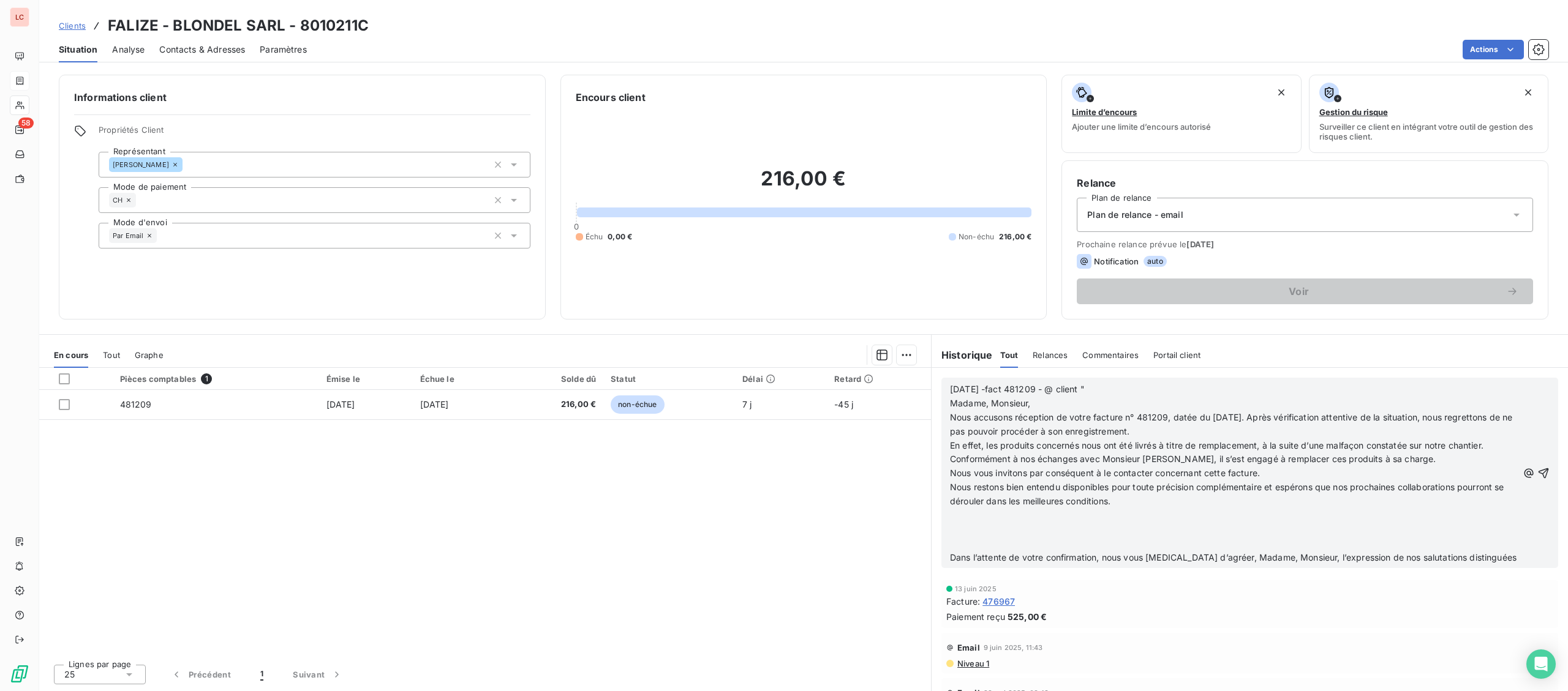
click at [1162, 507] on p "Nous restons bien entendu disponibles pour toute précision complémentaire et es…" at bounding box center [1234, 494] width 568 height 28
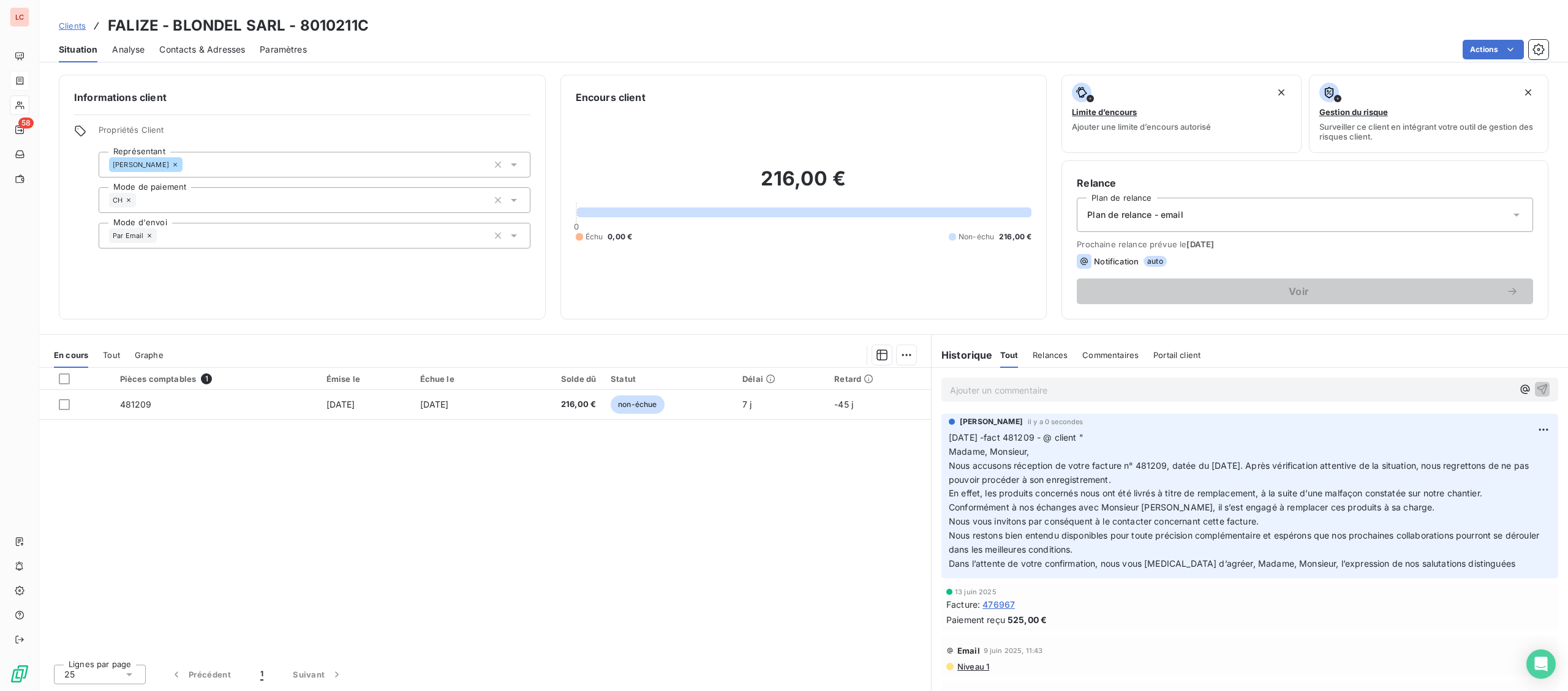
click at [1115, 391] on p "Ajouter un commentaire ﻿" at bounding box center [1231, 390] width 563 height 15
click at [1544, 428] on html "LC 58 Clients FALIZE - BLONDEL SARL - 8010211C Situation Analyse Contacts & Adr…" at bounding box center [784, 346] width 1568 height 691
click at [1495, 455] on div "Editer" at bounding box center [1514, 458] width 69 height 20
click at [956, 438] on span "[DATE] -fact 481209 - @ client "" at bounding box center [1017, 437] width 135 height 10
click at [1006, 389] on p "Ajouter un commentaire ﻿" at bounding box center [1231, 390] width 563 height 15
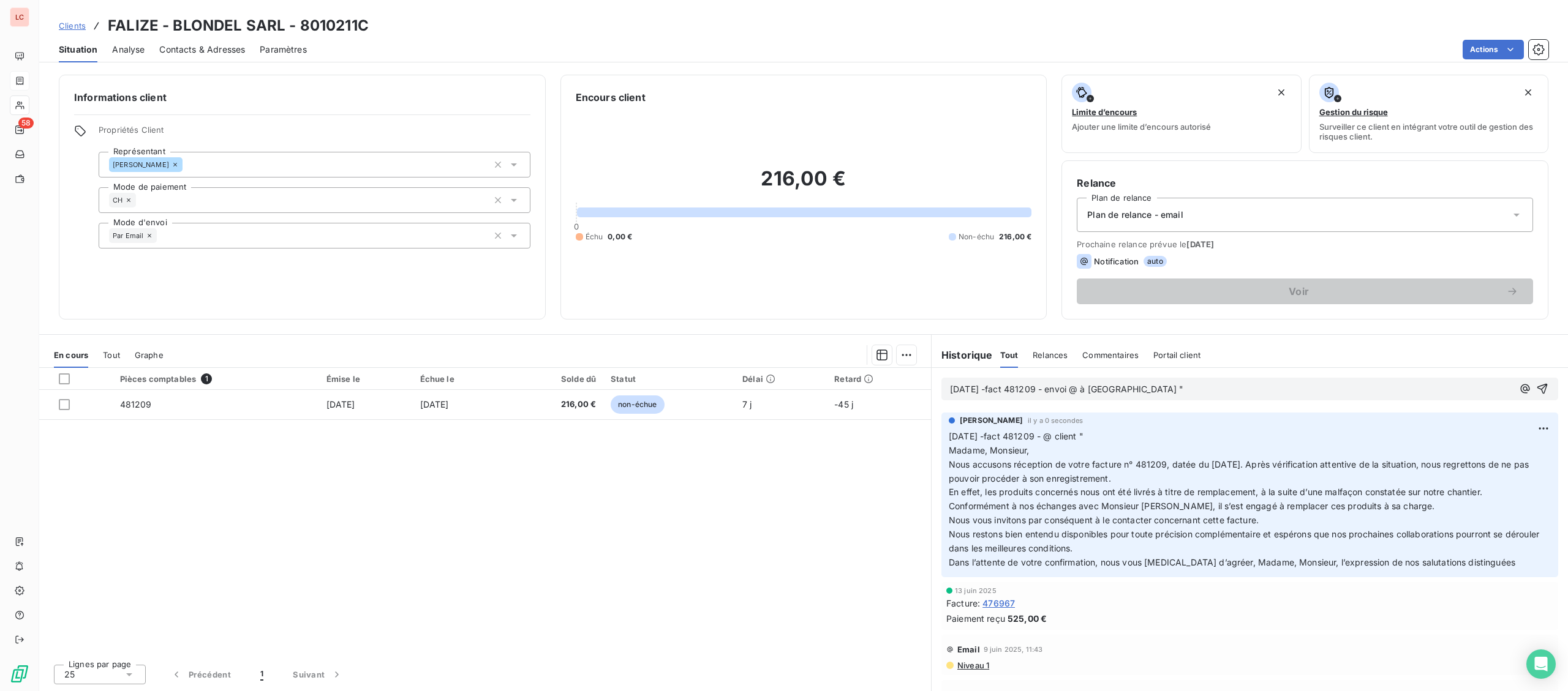
click at [1137, 394] on p "[DATE] -fact 481209 - envoi @ à [GEOGRAPHIC_DATA] "" at bounding box center [1231, 390] width 563 height 14
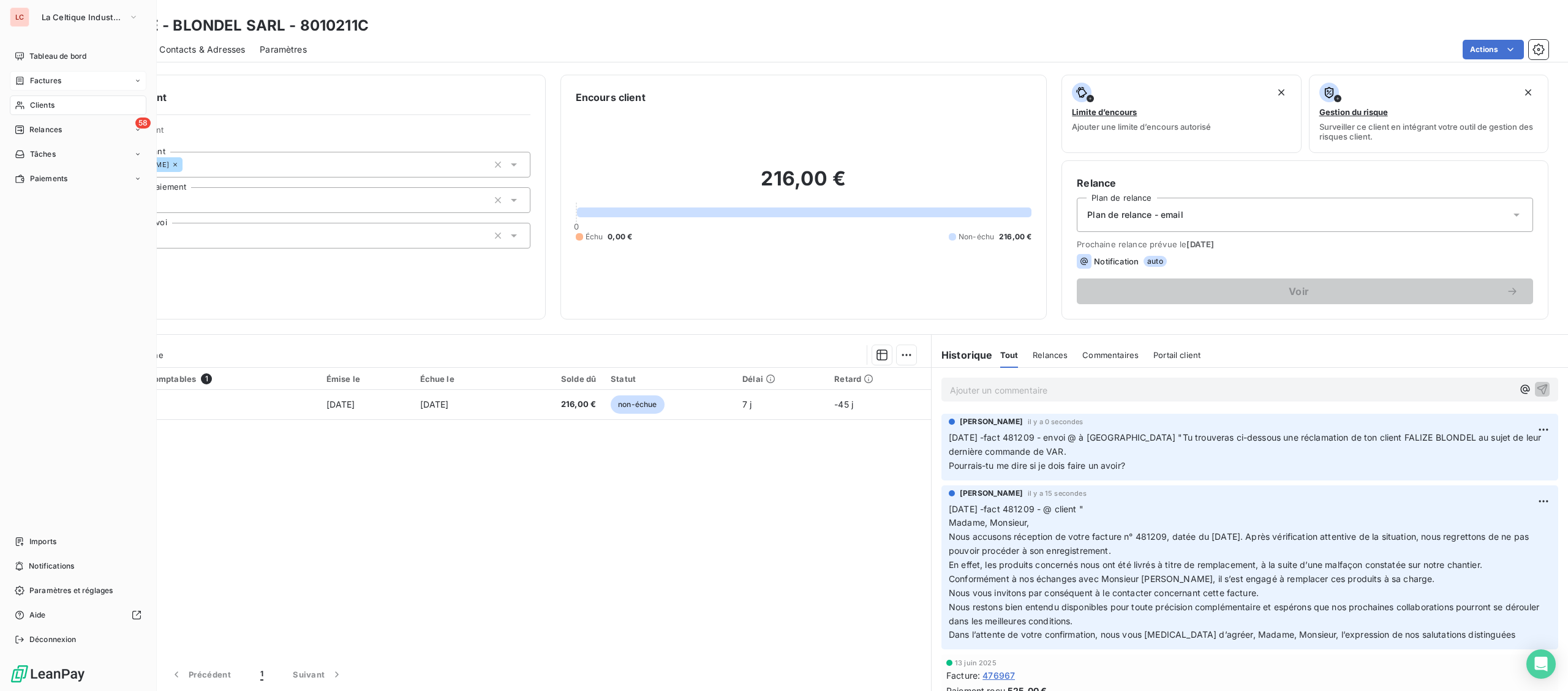
click at [37, 95] on nav "Tableau de bord Factures Clients 58 Relances Tâches Paiements" at bounding box center [78, 117] width 137 height 142
click at [54, 103] on span "Clients" at bounding box center [42, 105] width 24 height 11
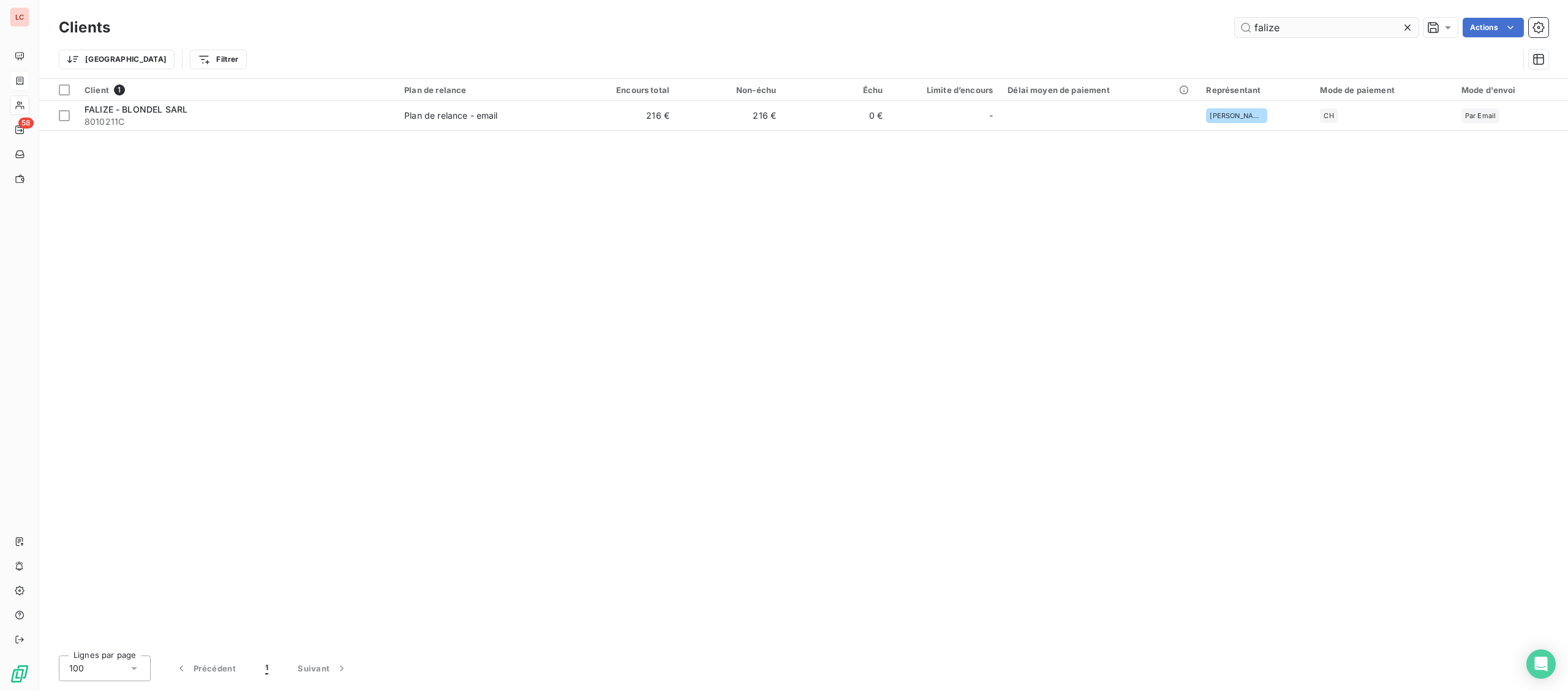
drag, startPoint x: 1017, startPoint y: 30, endPoint x: 1010, endPoint y: 31, distance: 7.1
click at [1235, 31] on input "falize" at bounding box center [1327, 28] width 184 height 20
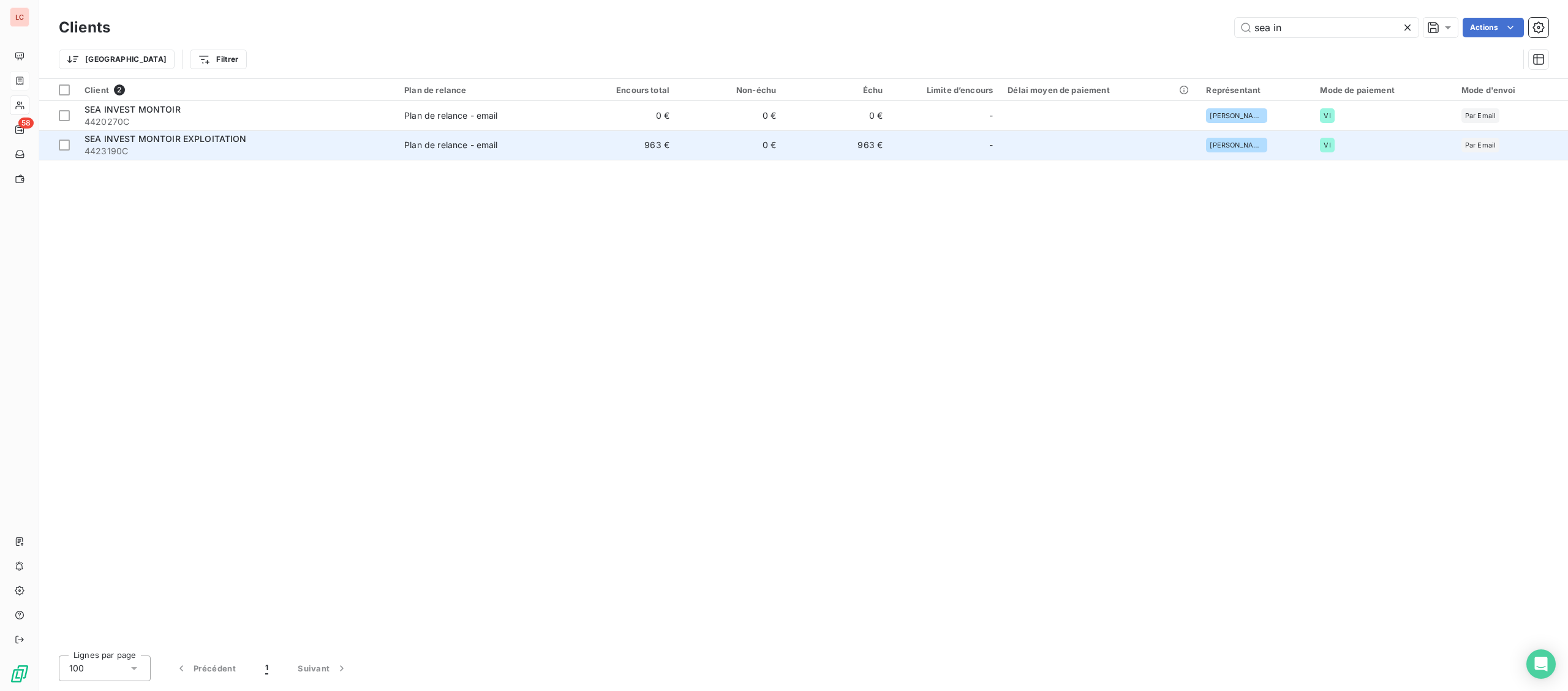
type input "sea in"
click at [487, 137] on td "Plan de relance - email" at bounding box center [484, 145] width 174 height 30
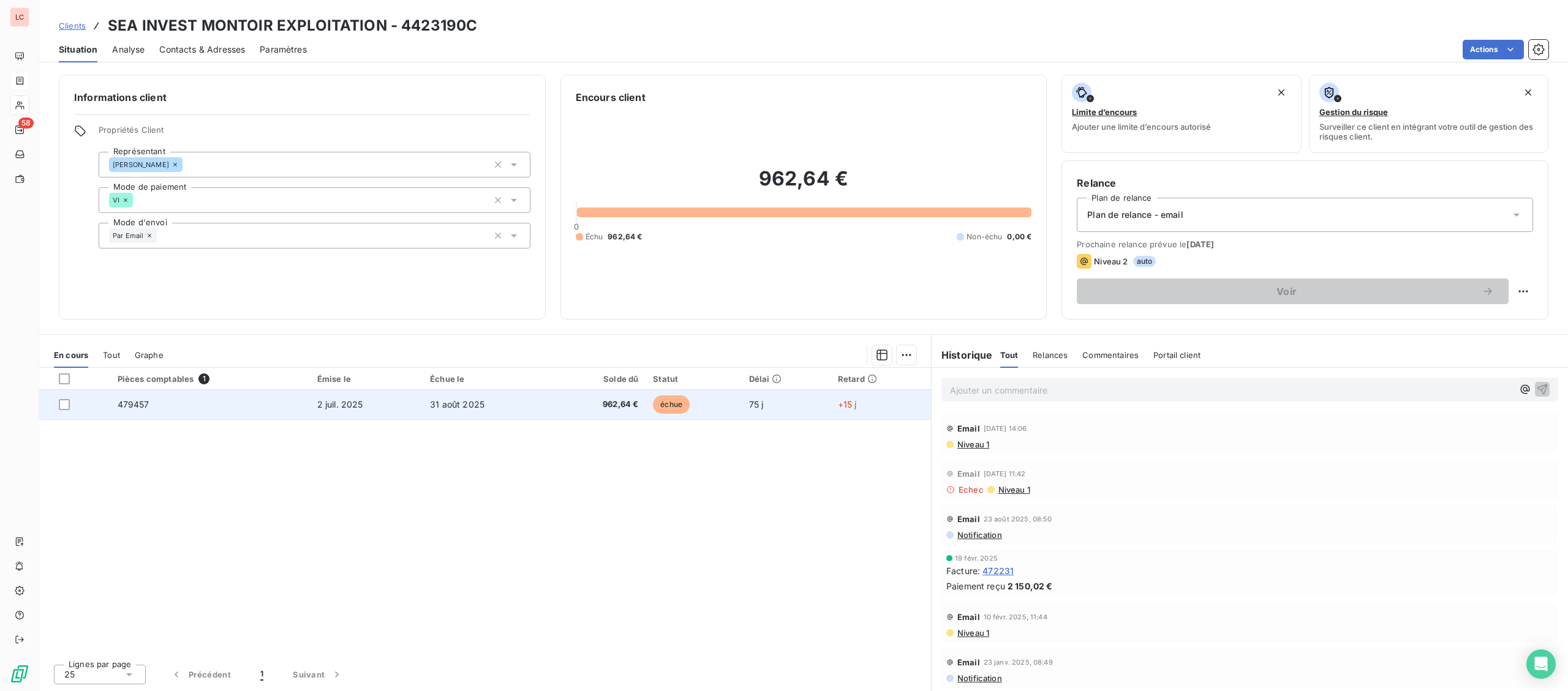
click at [352, 396] on td "2 juil. 2025" at bounding box center [366, 405] width 112 height 30
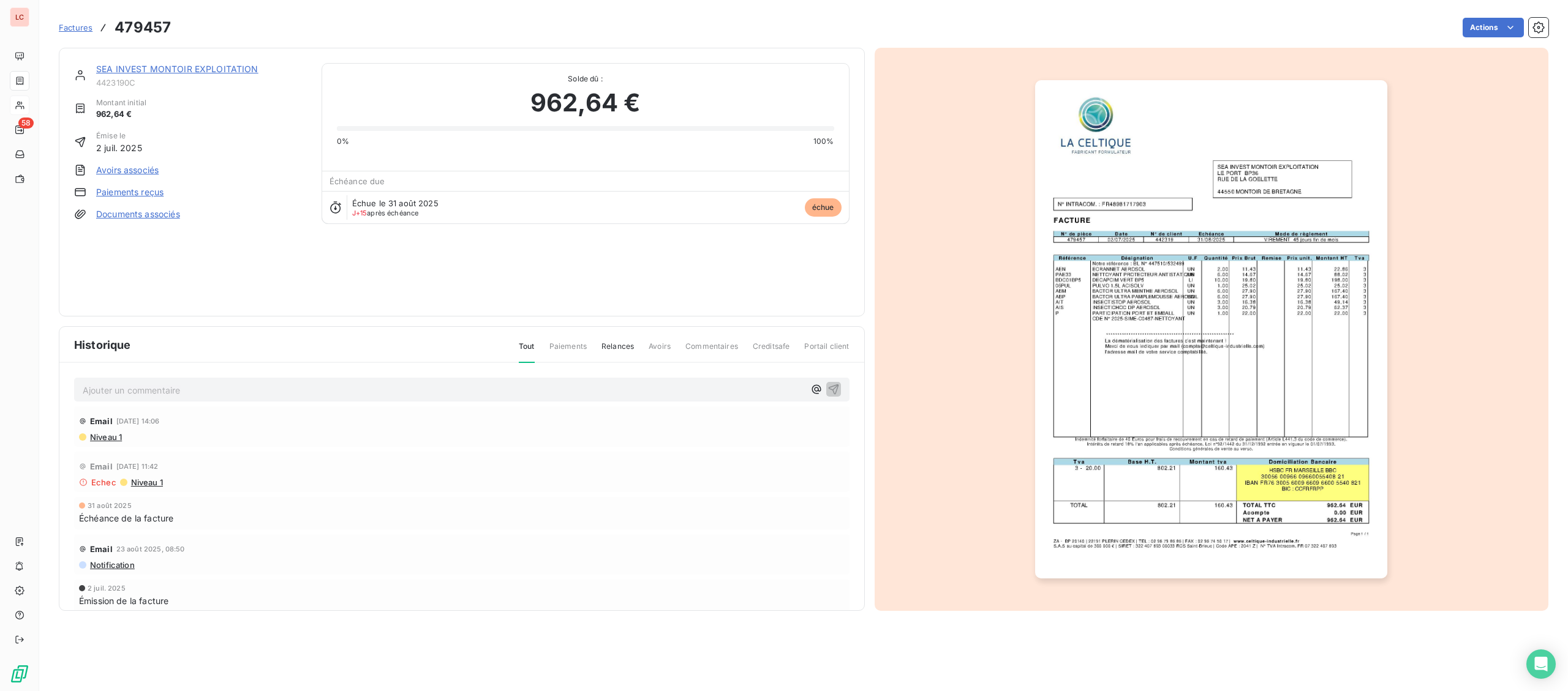
click at [1186, 419] on img "button" at bounding box center [1211, 329] width 352 height 498
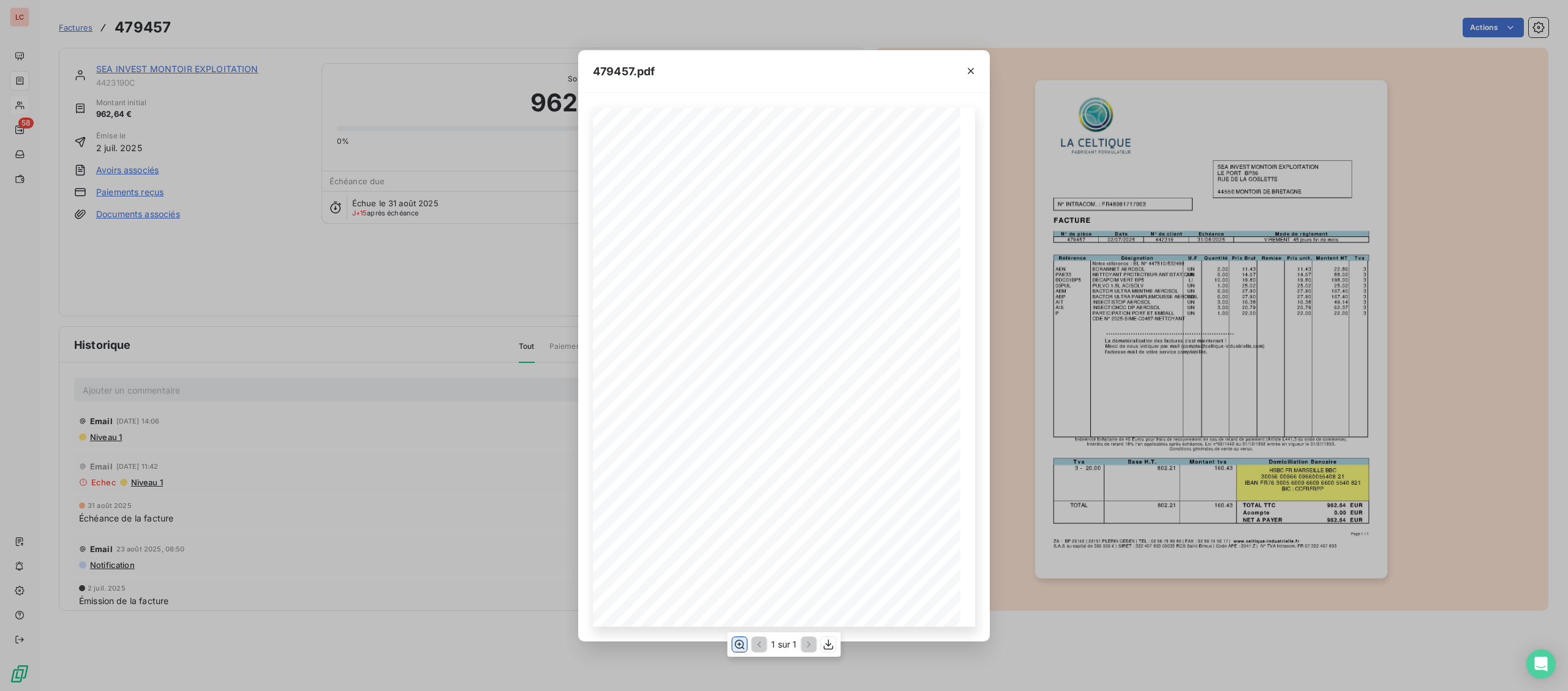
click at [738, 642] on icon "button" at bounding box center [740, 644] width 10 height 9
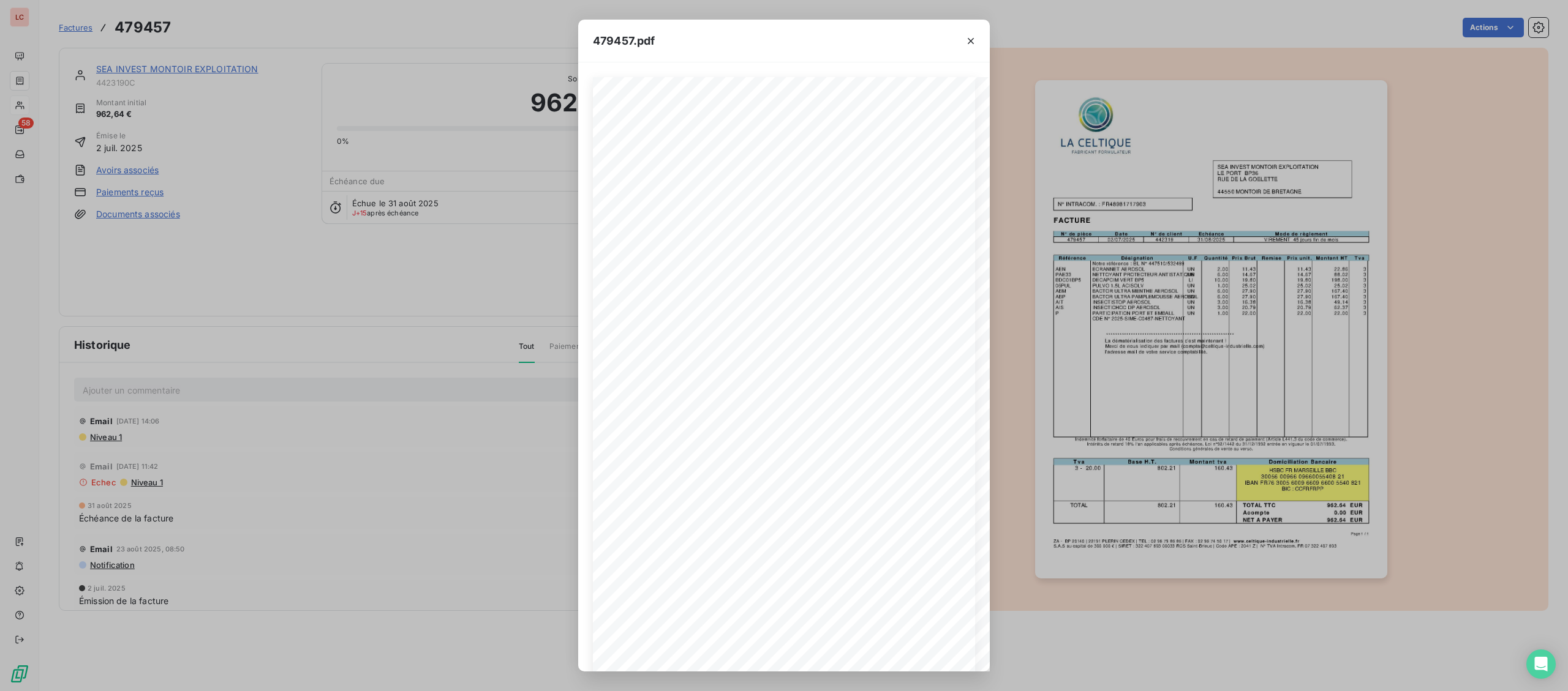
click at [235, 67] on div "479457.pdf Page 1 / 1 ZA - BP 20140 | [PHONE_NUMBER] CEDEX | TEL : [PHONE_NUMBE…" at bounding box center [784, 346] width 1568 height 691
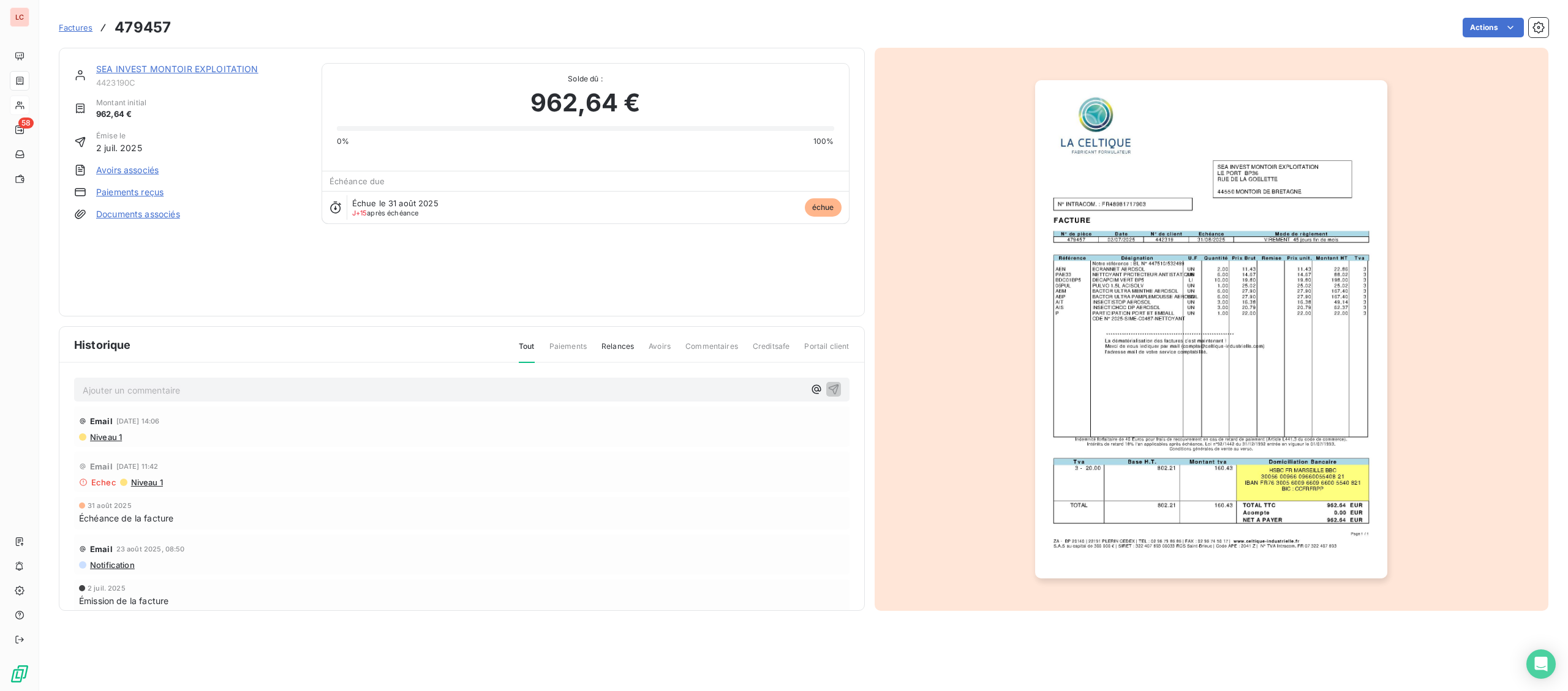
click at [213, 73] on link "SEA INVEST MONTOIR EXPLOITATION" at bounding box center [177, 69] width 163 height 10
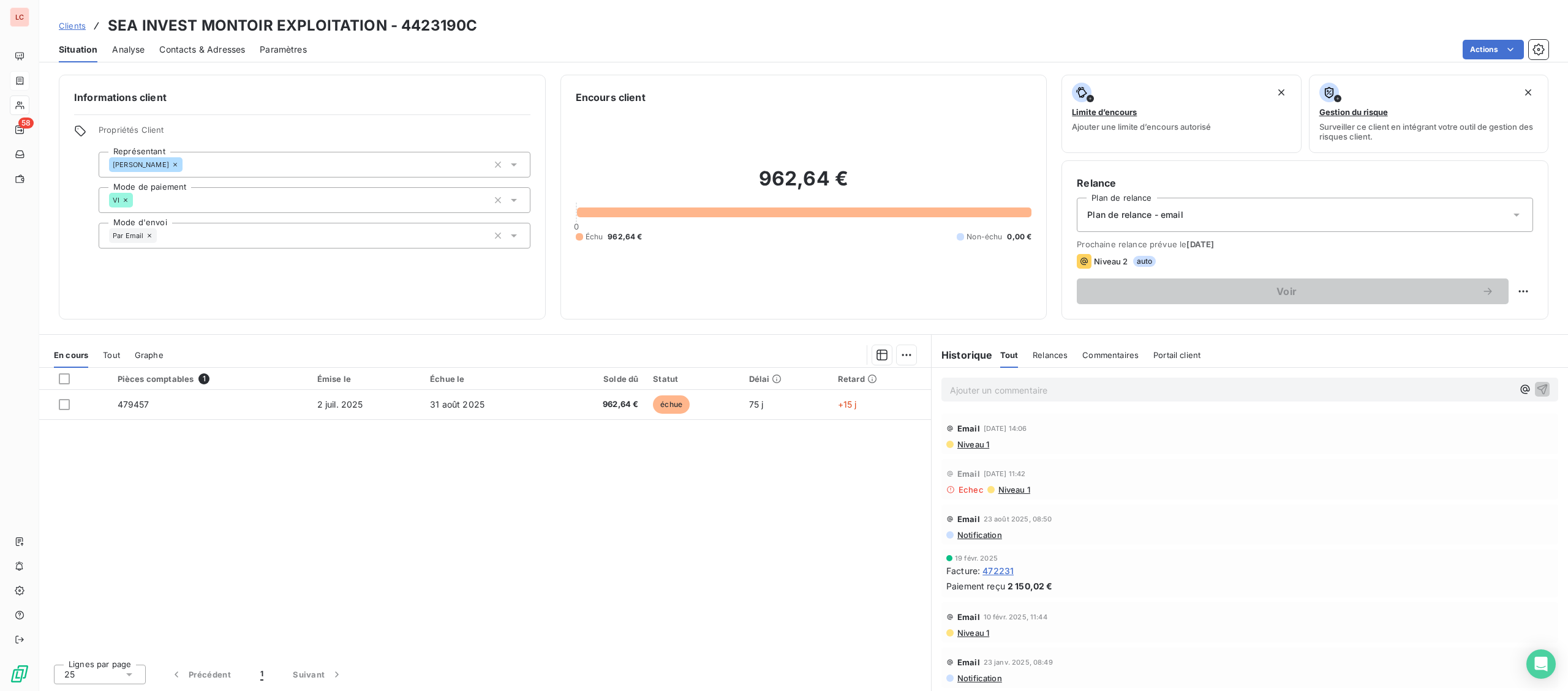
click at [216, 46] on span "Contacts & Adresses" at bounding box center [202, 49] width 85 height 12
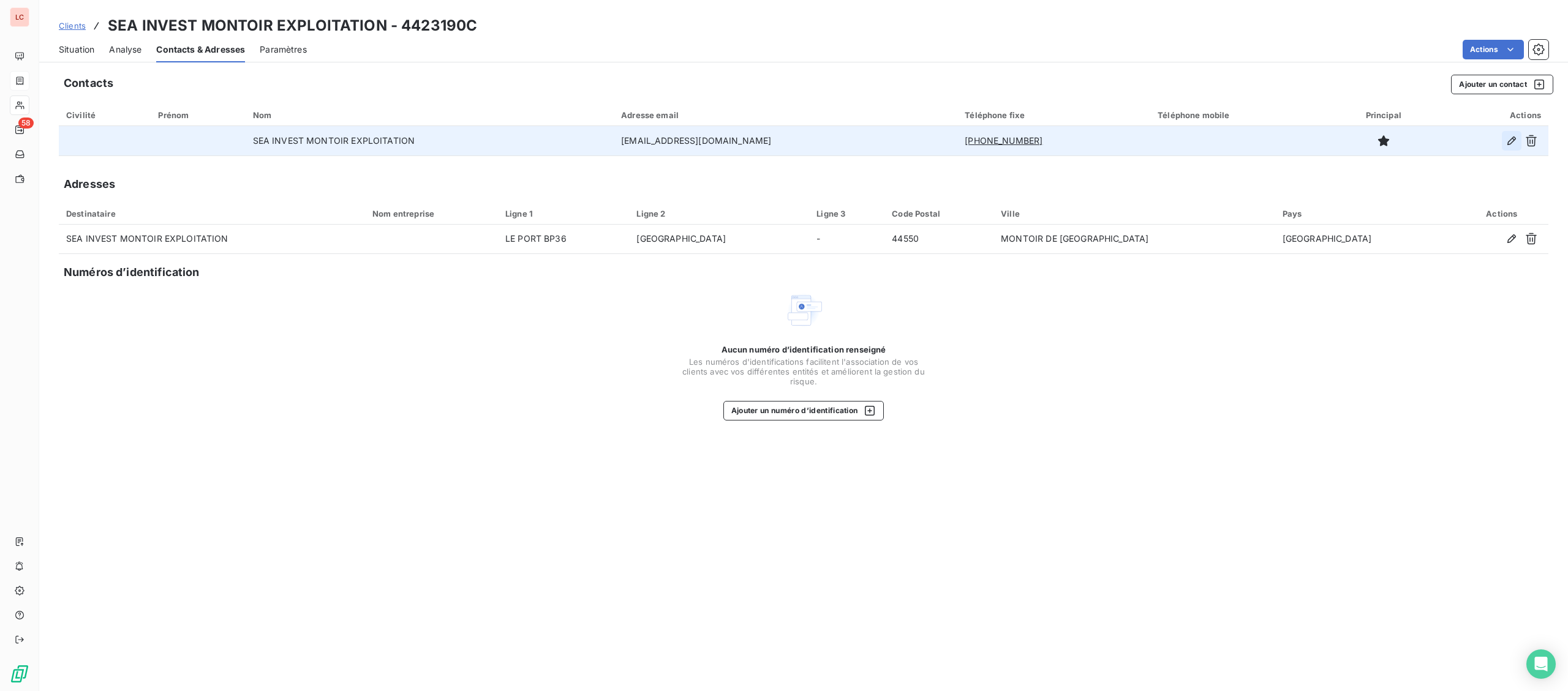
click at [1510, 144] on icon "button" at bounding box center [1511, 141] width 8 height 8
type input "SEA INVEST MONTOIR EXPLOITATION"
type input "[EMAIL_ADDRESS][DOMAIN_NAME]"
type input "[PHONE_NUMBER]"
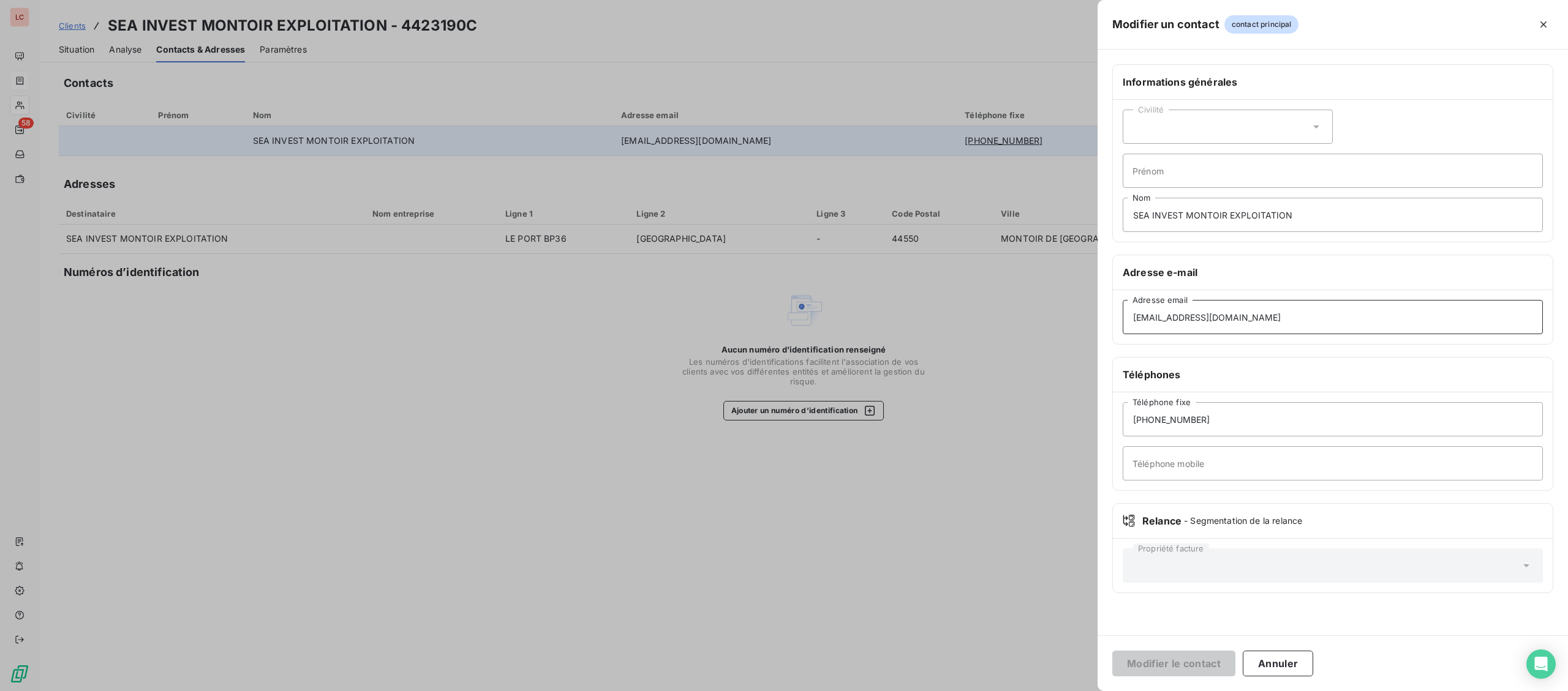
drag, startPoint x: 1303, startPoint y: 329, endPoint x: 1076, endPoint y: 321, distance: 227.1
click at [1076, 690] on div "Modifier un contact contact principal Informations générales Civilité Prénom SE…" at bounding box center [784, 691] width 1568 height 0
drag, startPoint x: 1305, startPoint y: 317, endPoint x: 1100, endPoint y: 311, distance: 205.1
click at [1123, 311] on input "[EMAIL_ADDRESS][DOMAIN_NAME]" at bounding box center [1333, 317] width 420 height 34
type input "[PERSON_NAME][EMAIL_ADDRESS][DOMAIN_NAME]"
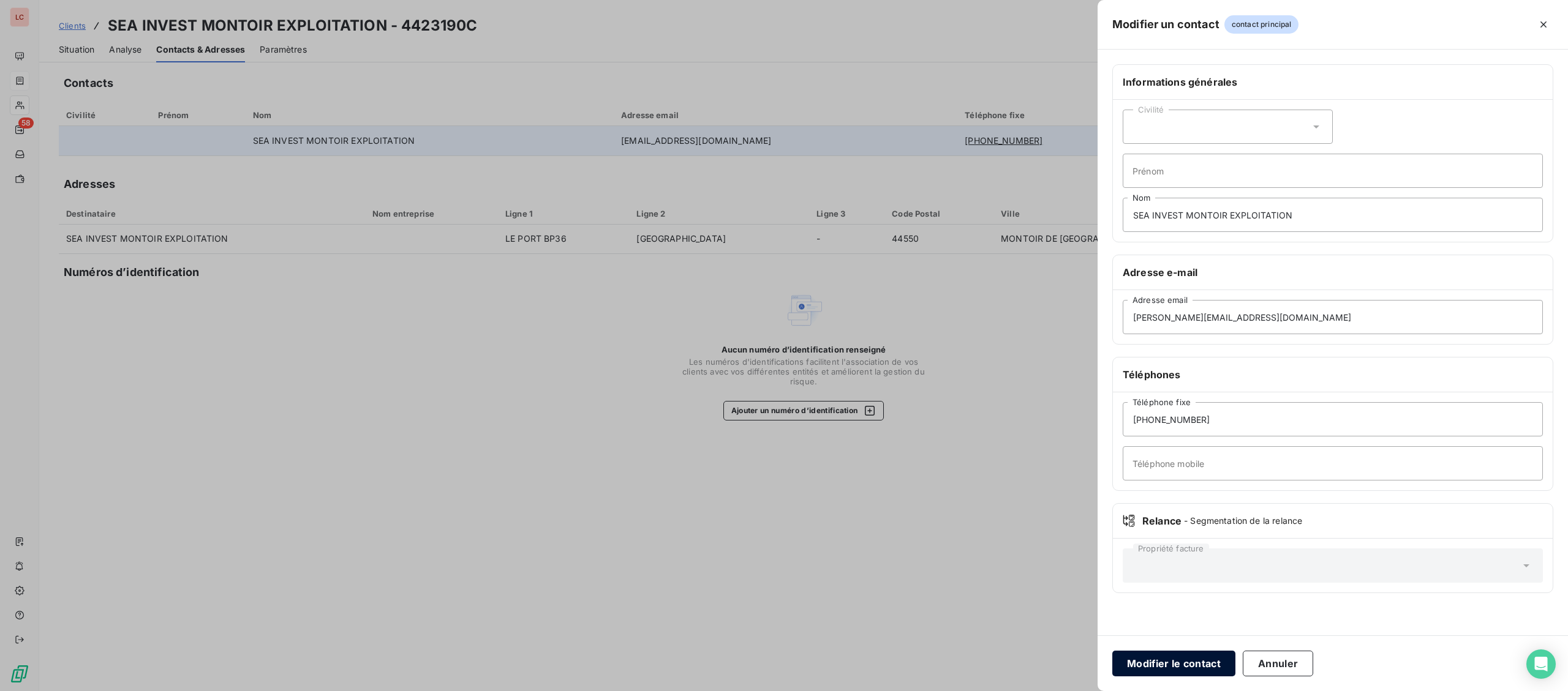
click at [1162, 658] on button "Modifier le contact" at bounding box center [1174, 663] width 123 height 26
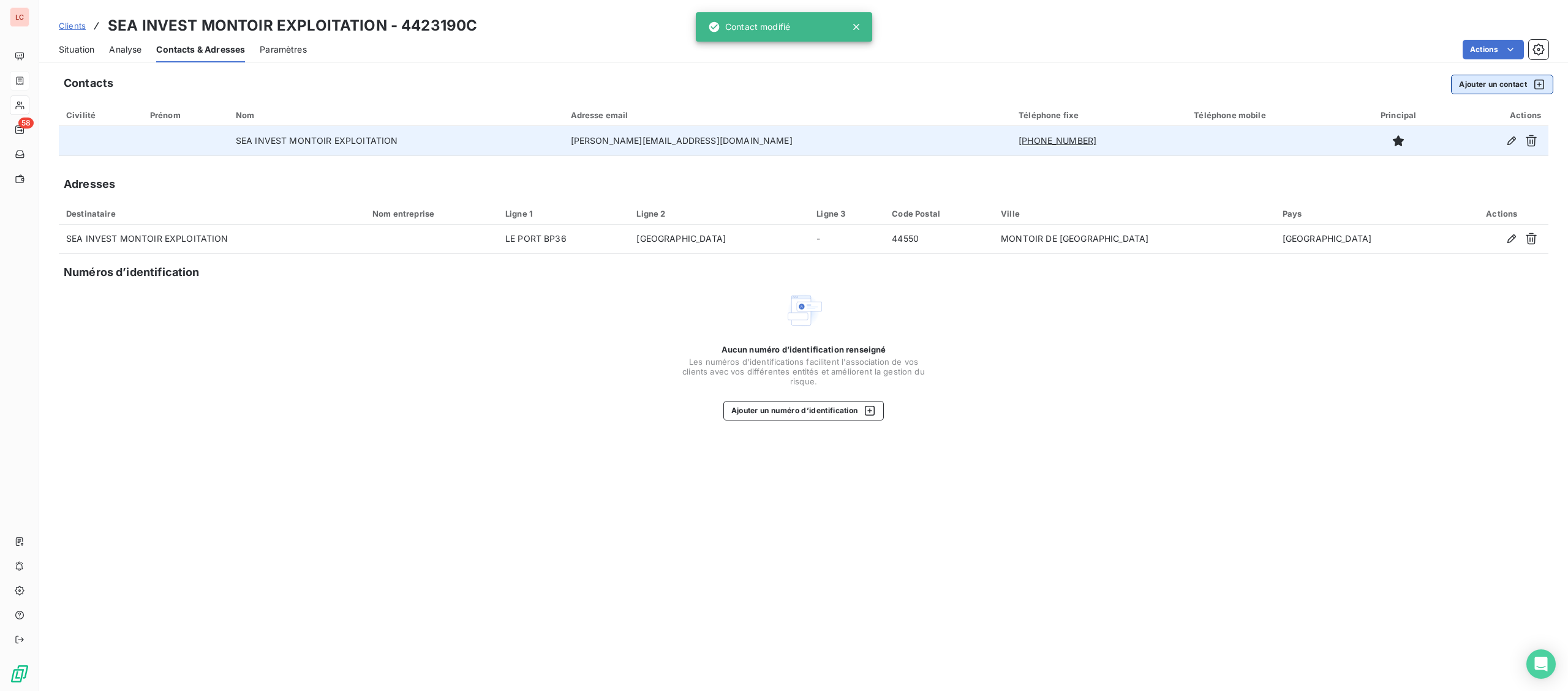
click at [1468, 83] on button "Ajouter un contact" at bounding box center [1502, 84] width 102 height 20
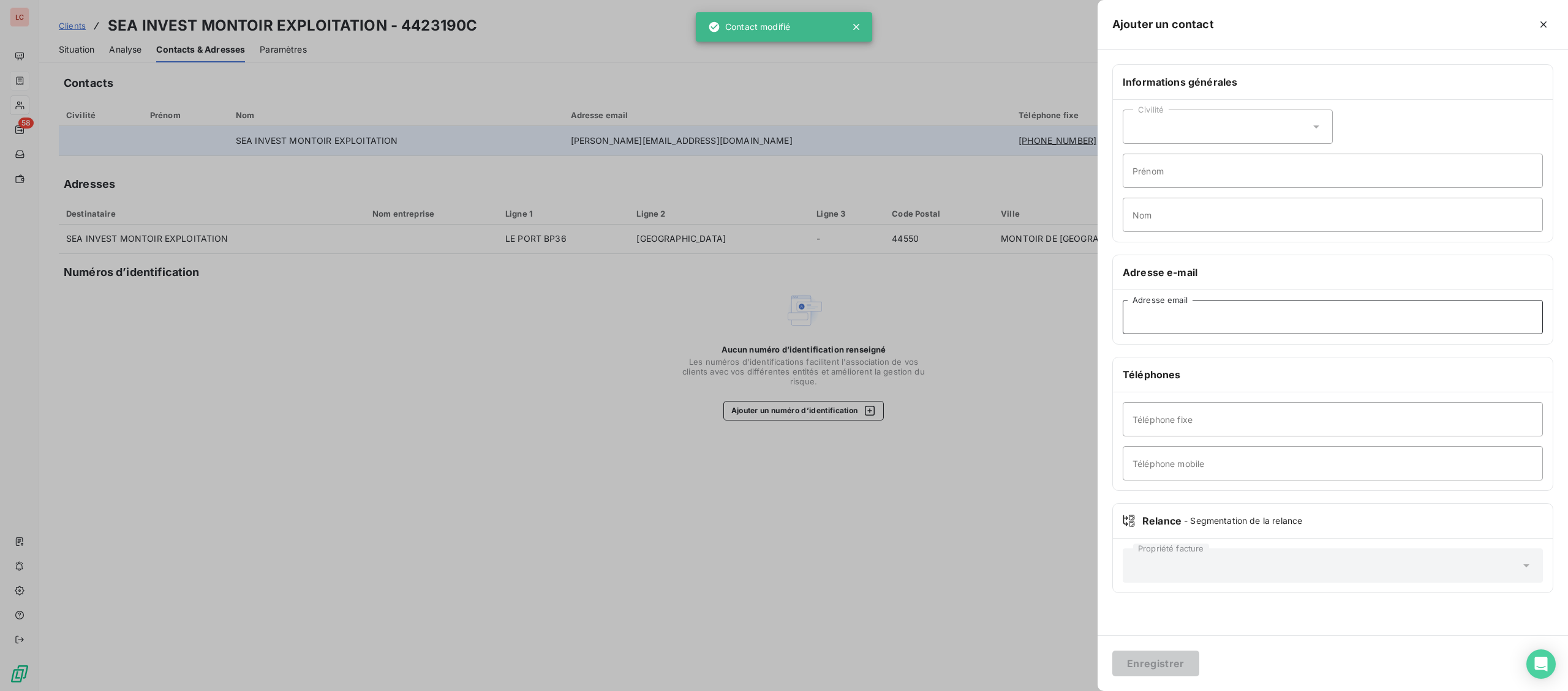
click at [1341, 313] on input "Adresse email" at bounding box center [1333, 317] width 420 height 34
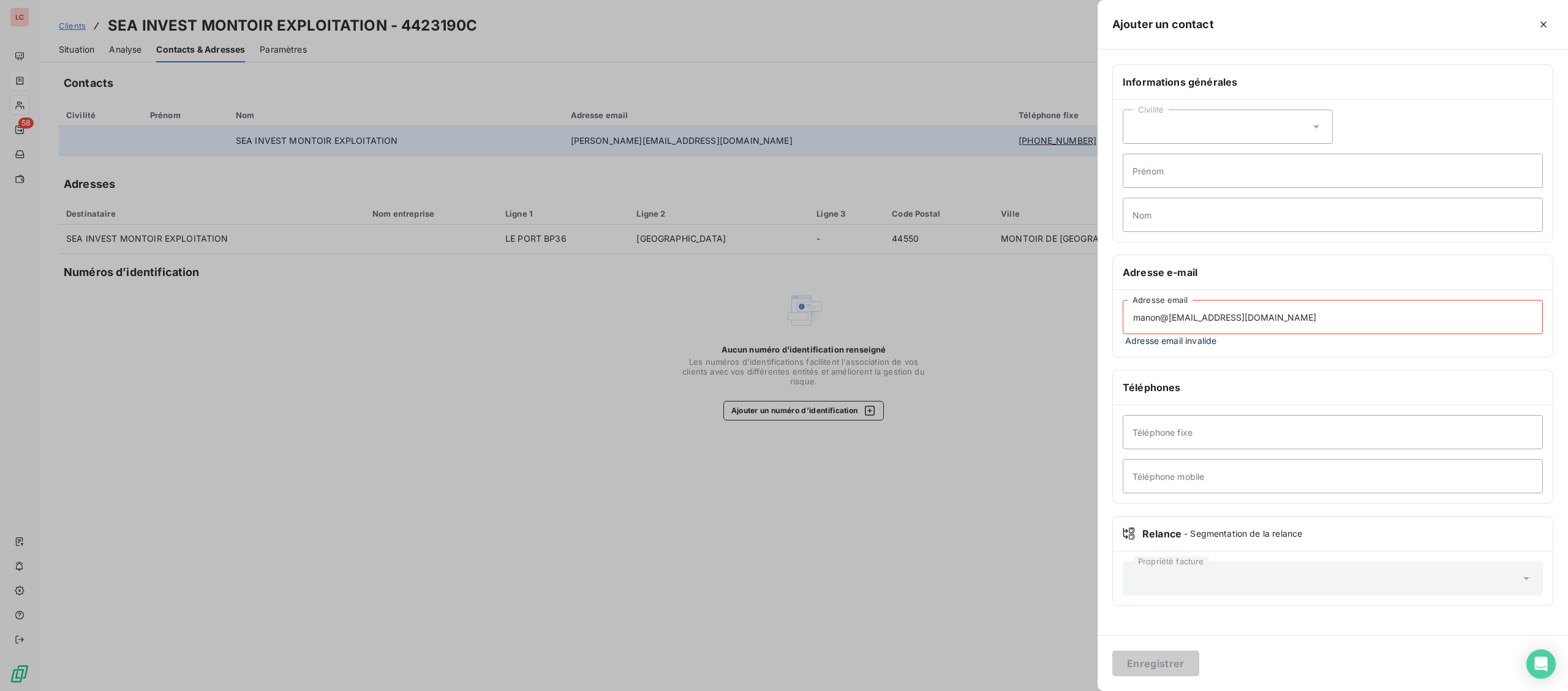
click at [1169, 319] on input "manon@[EMAIL_ADDRESS][DOMAIN_NAME]" at bounding box center [1333, 317] width 420 height 34
type input "[EMAIL_ADDRESS][DOMAIN_NAME]"
click at [1159, 656] on button "Enregistrer" at bounding box center [1155, 663] width 87 height 26
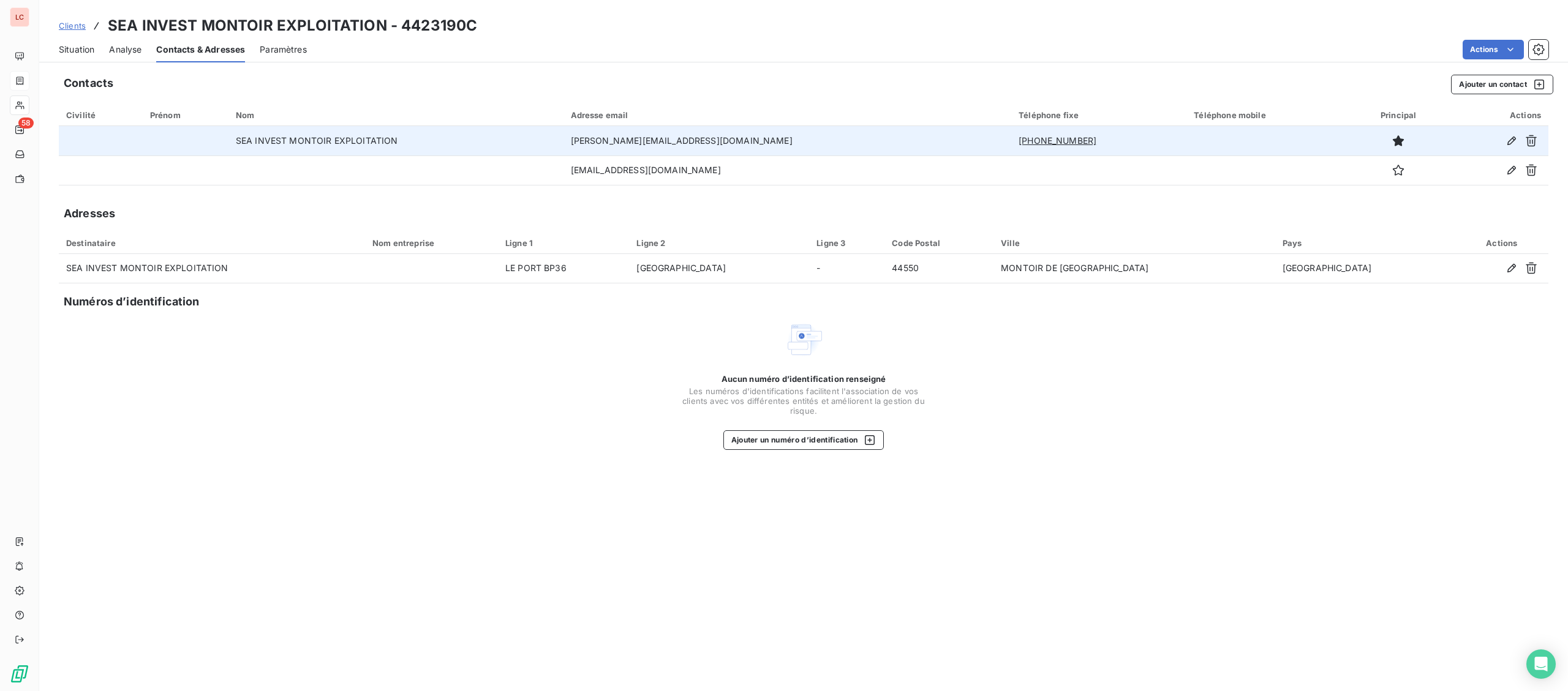
click at [84, 46] on span "Situation" at bounding box center [76, 49] width 35 height 12
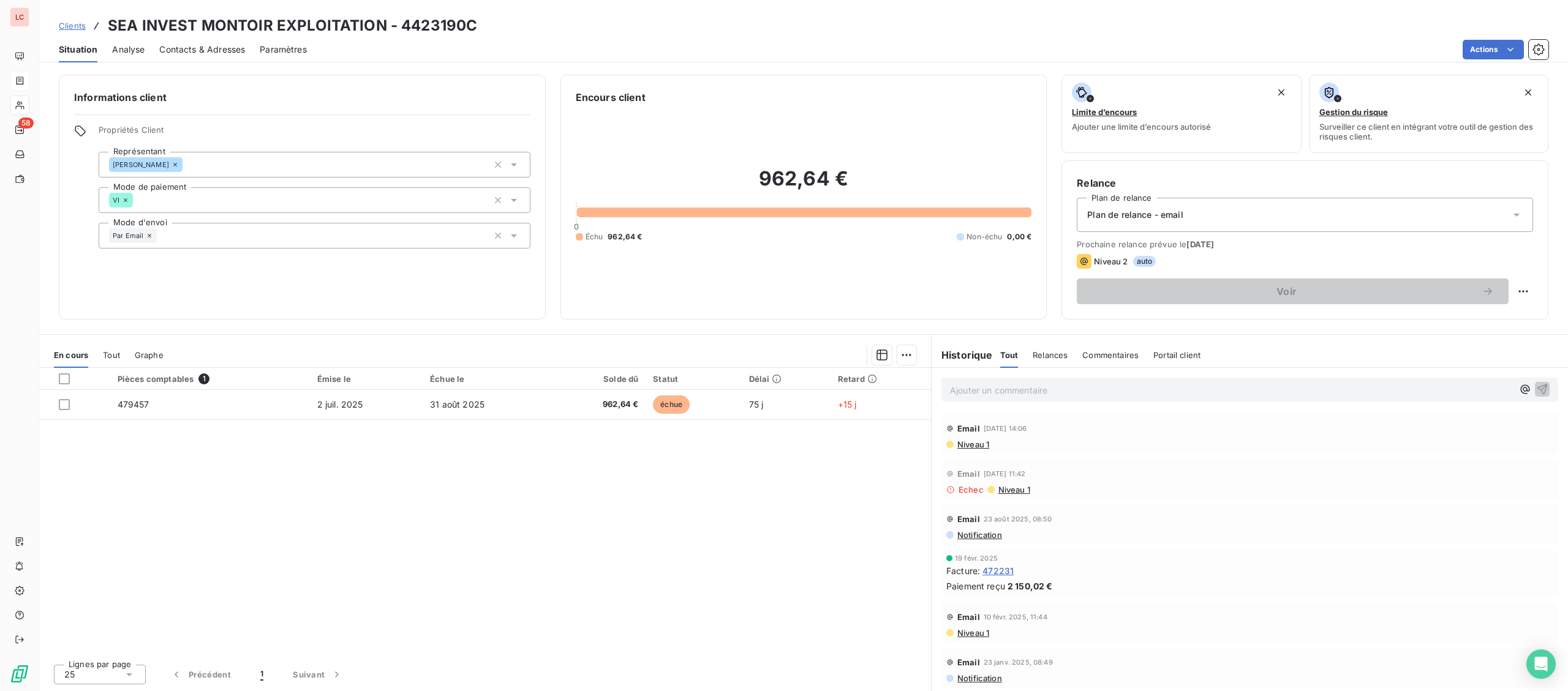
click at [984, 392] on p "Ajouter un commentaire ﻿" at bounding box center [1231, 390] width 563 height 15
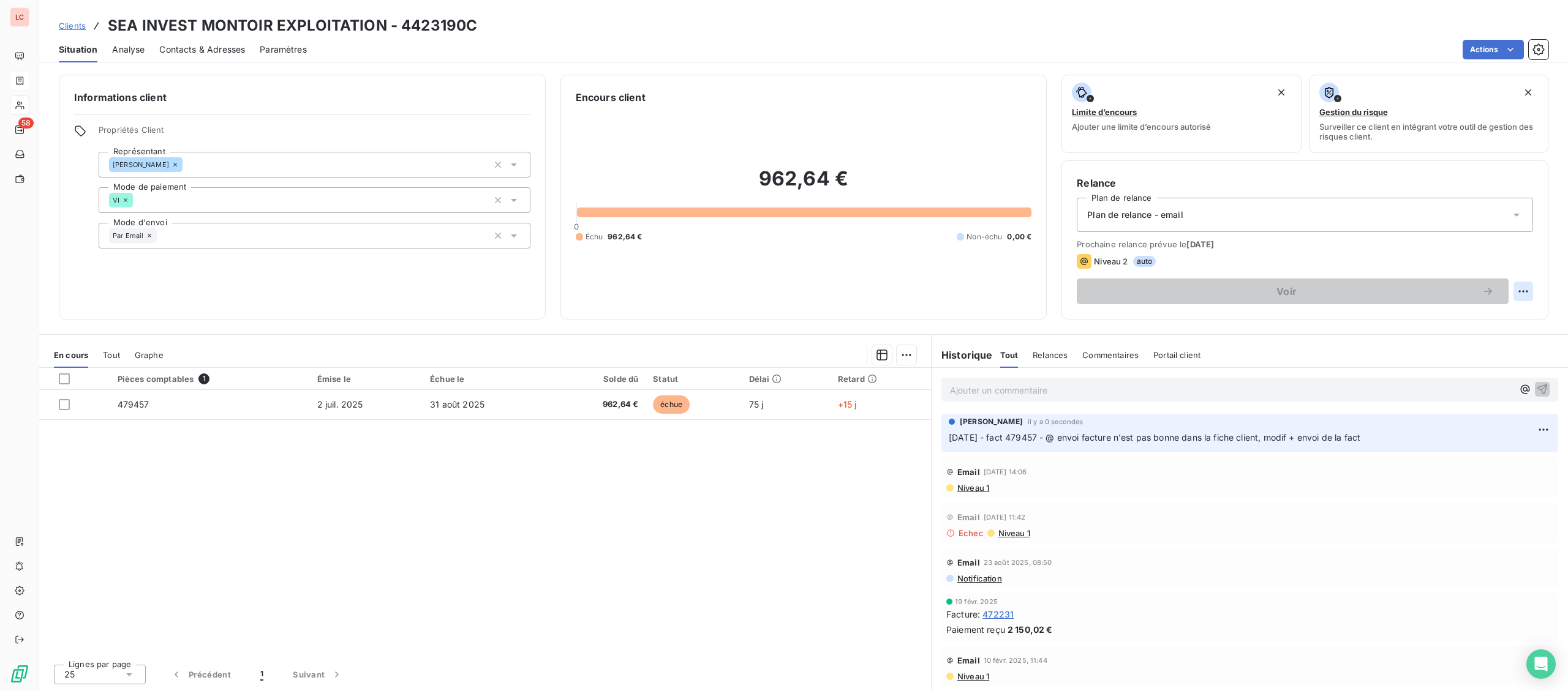
click at [1517, 294] on html "LC 58 Clients SEA INVEST MONTOIR EXPLOITATION - 4423190C Situation Analyse Cont…" at bounding box center [784, 346] width 1568 height 691
click at [1492, 319] on div "Replanifier cette action" at bounding box center [1473, 318] width 110 height 20
select select "8"
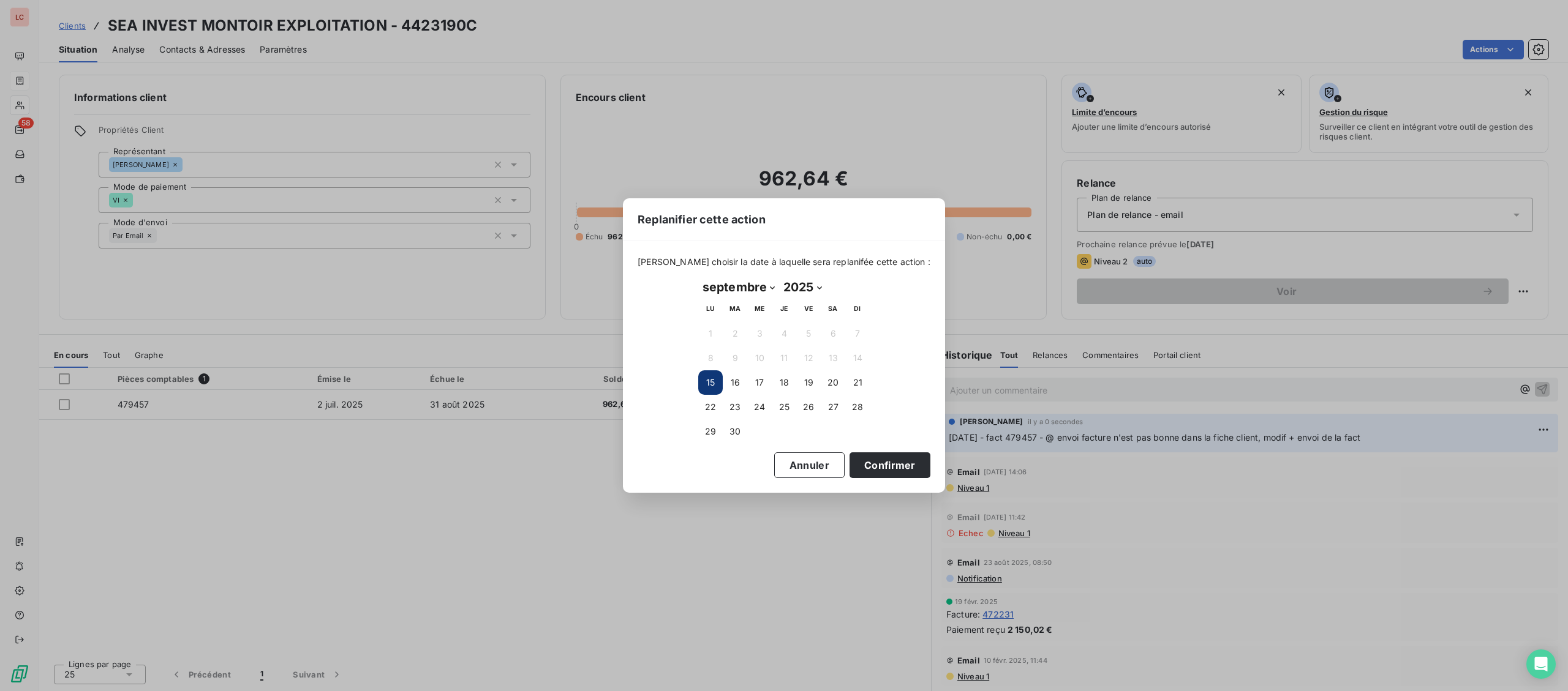
click at [706, 382] on button "15" at bounding box center [711, 383] width 24 height 24
click at [700, 380] on button "15" at bounding box center [711, 383] width 24 height 24
click at [850, 468] on button "Confirmer" at bounding box center [890, 465] width 81 height 26
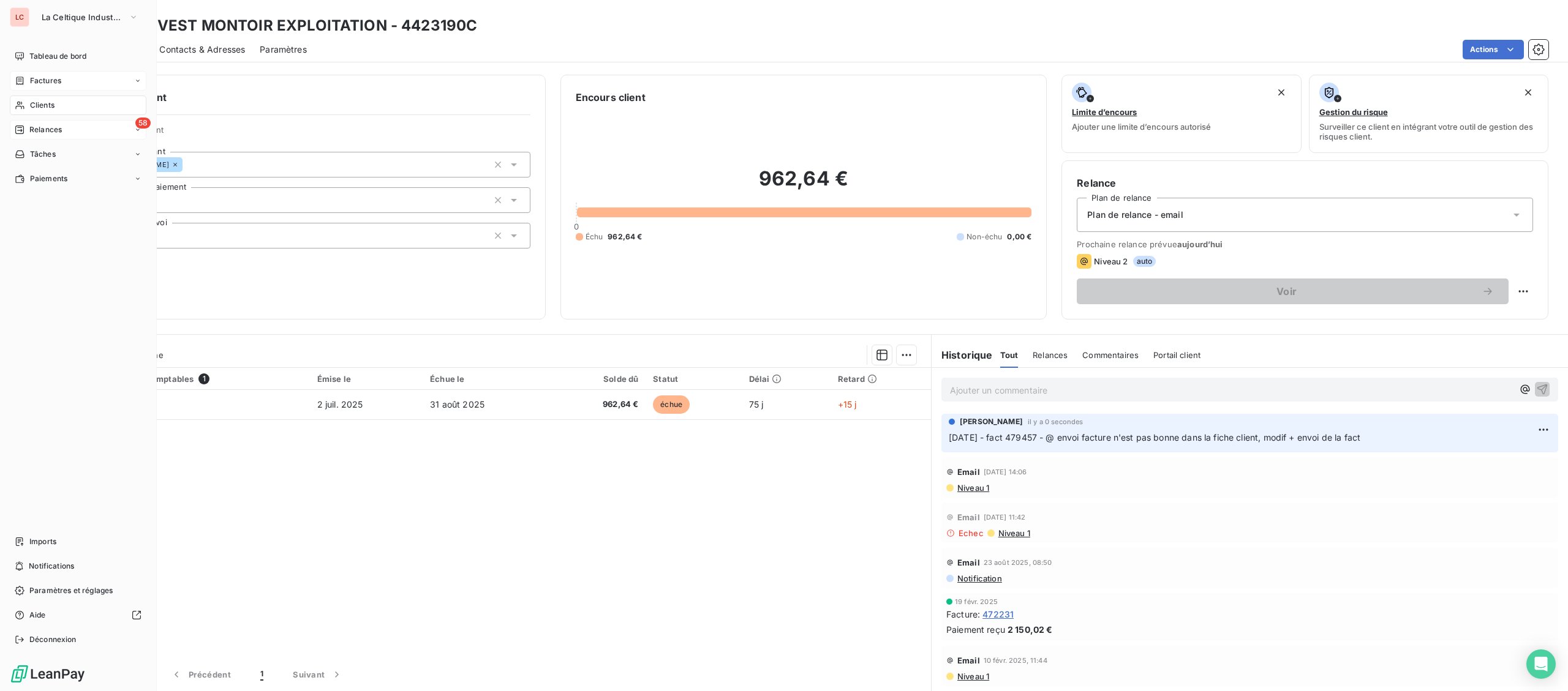
click at [34, 125] on span "Relances" at bounding box center [46, 130] width 33 height 11
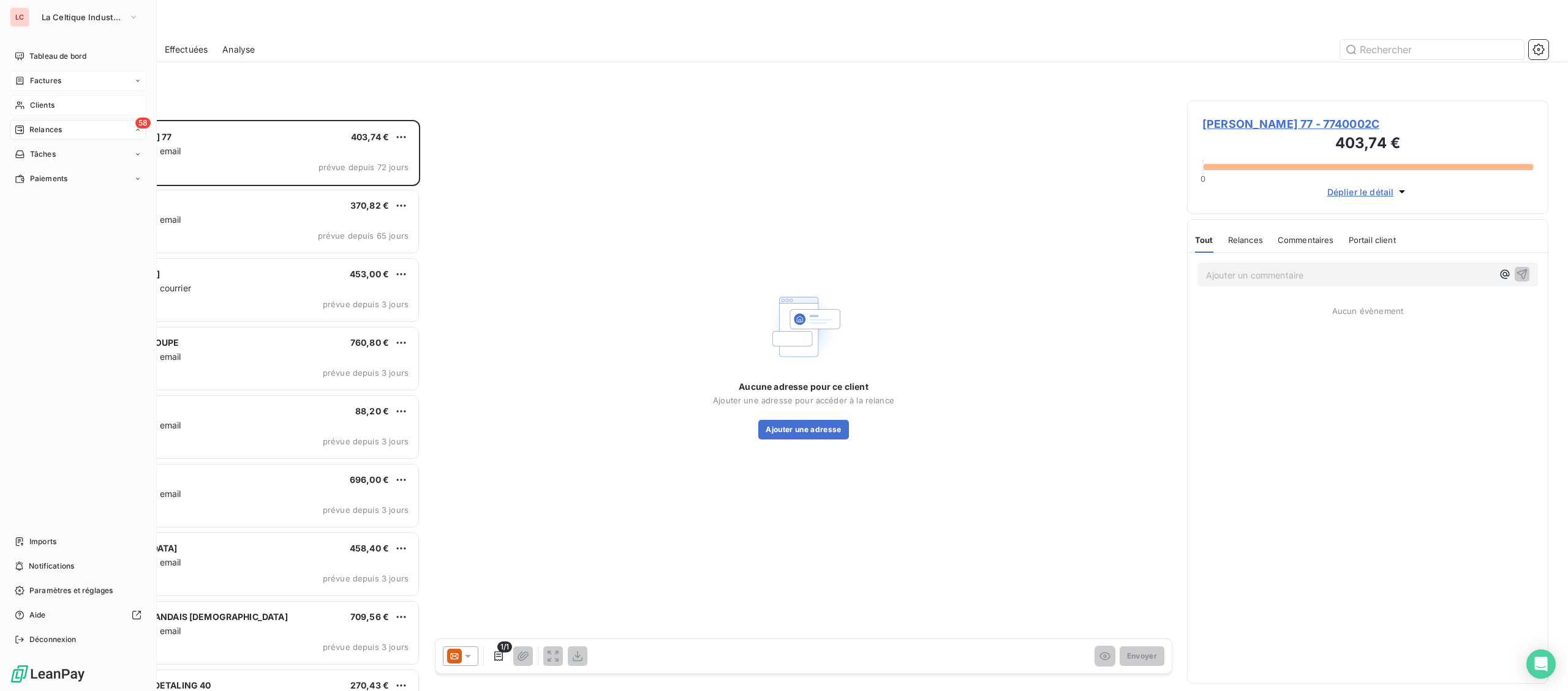
scroll to position [571, 361]
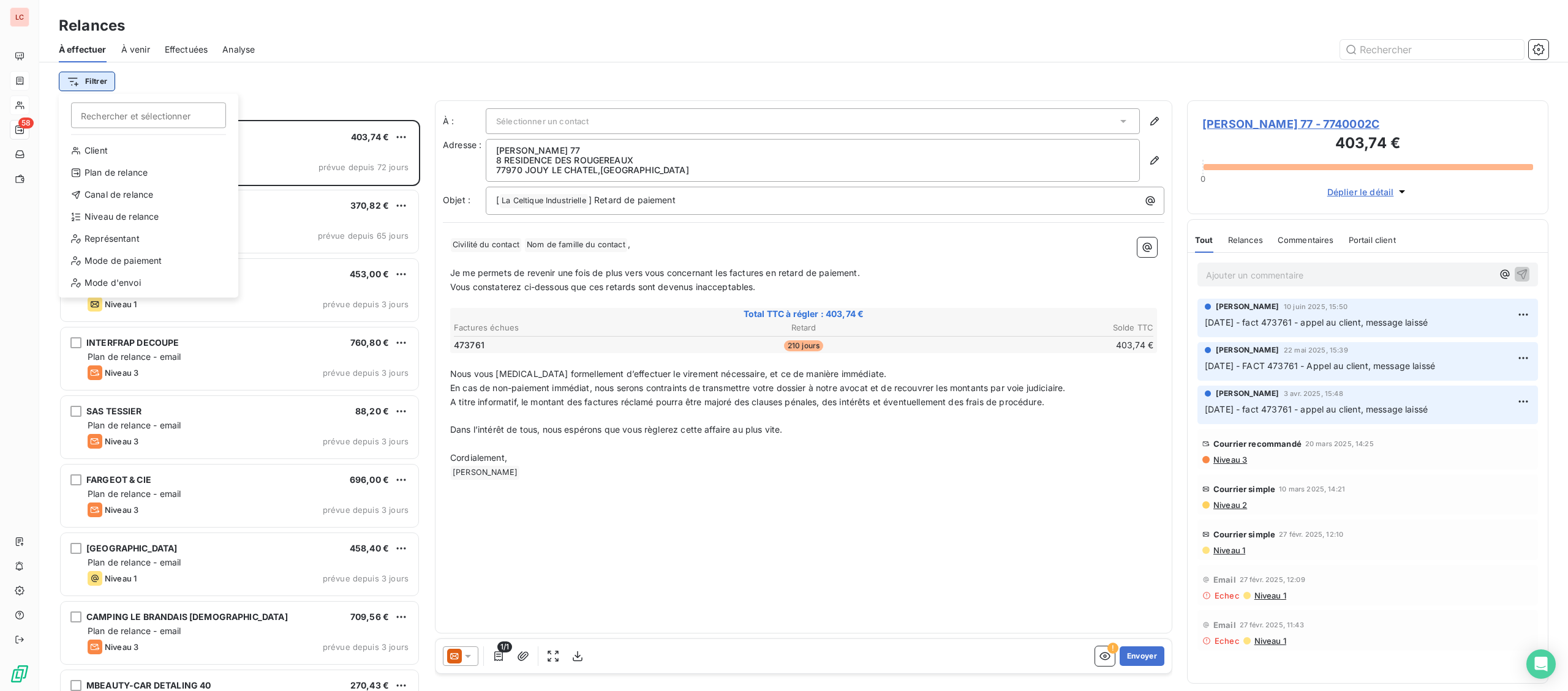
click at [91, 80] on html "LC 58 Relances À effectuer À venir Effectuées Analyse Filtrer Rechercher et sél…" at bounding box center [784, 346] width 1568 height 691
click at [118, 216] on div "Niveau de relance" at bounding box center [148, 216] width 170 height 20
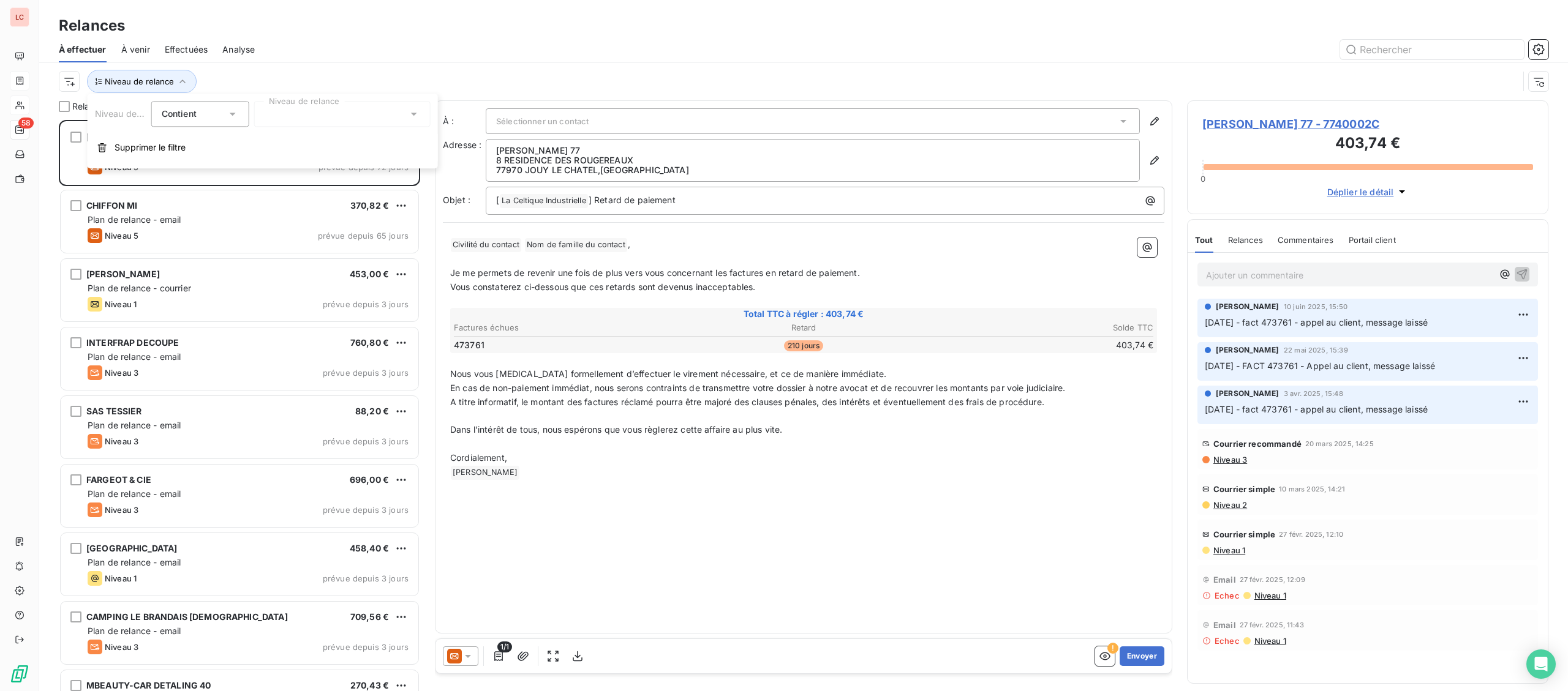
click at [303, 118] on div at bounding box center [343, 114] width 177 height 26
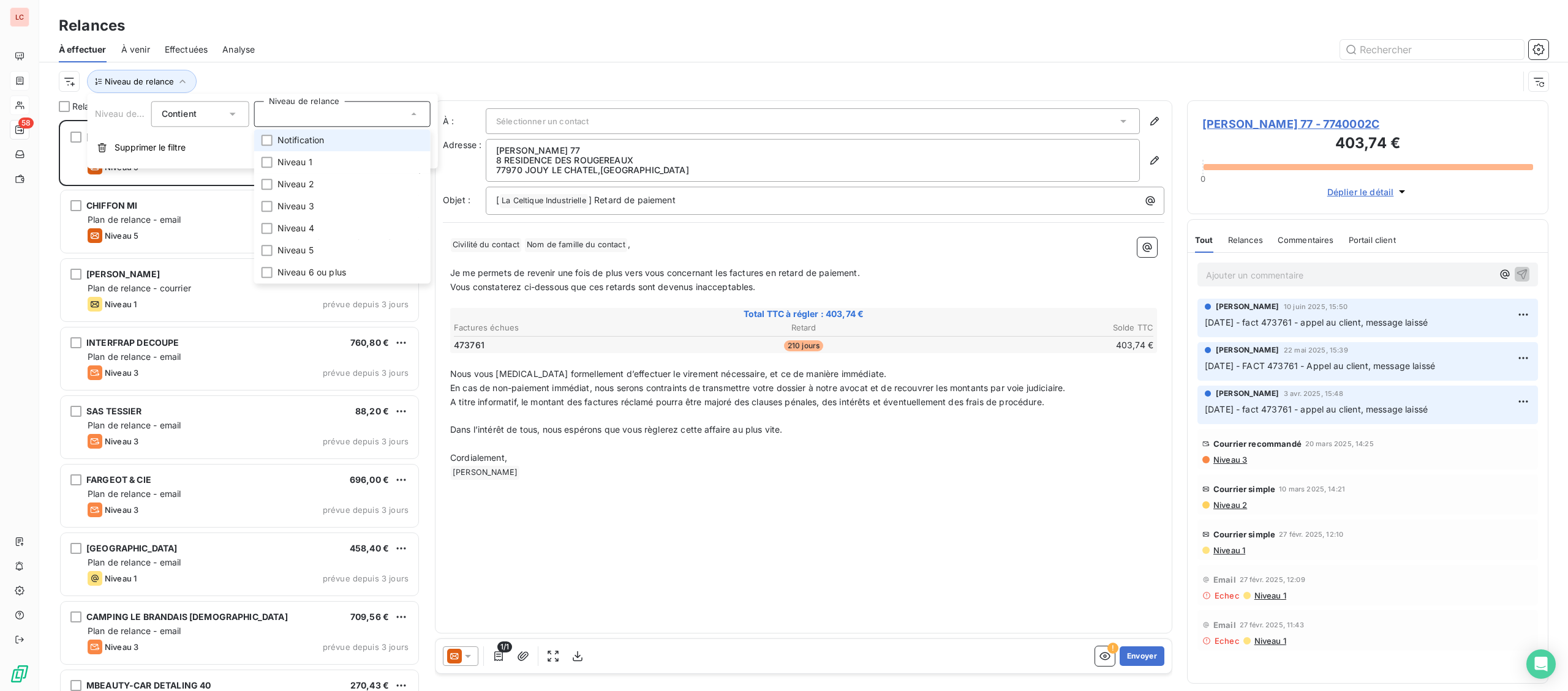
click at [291, 146] on span "Notification" at bounding box center [301, 140] width 47 height 12
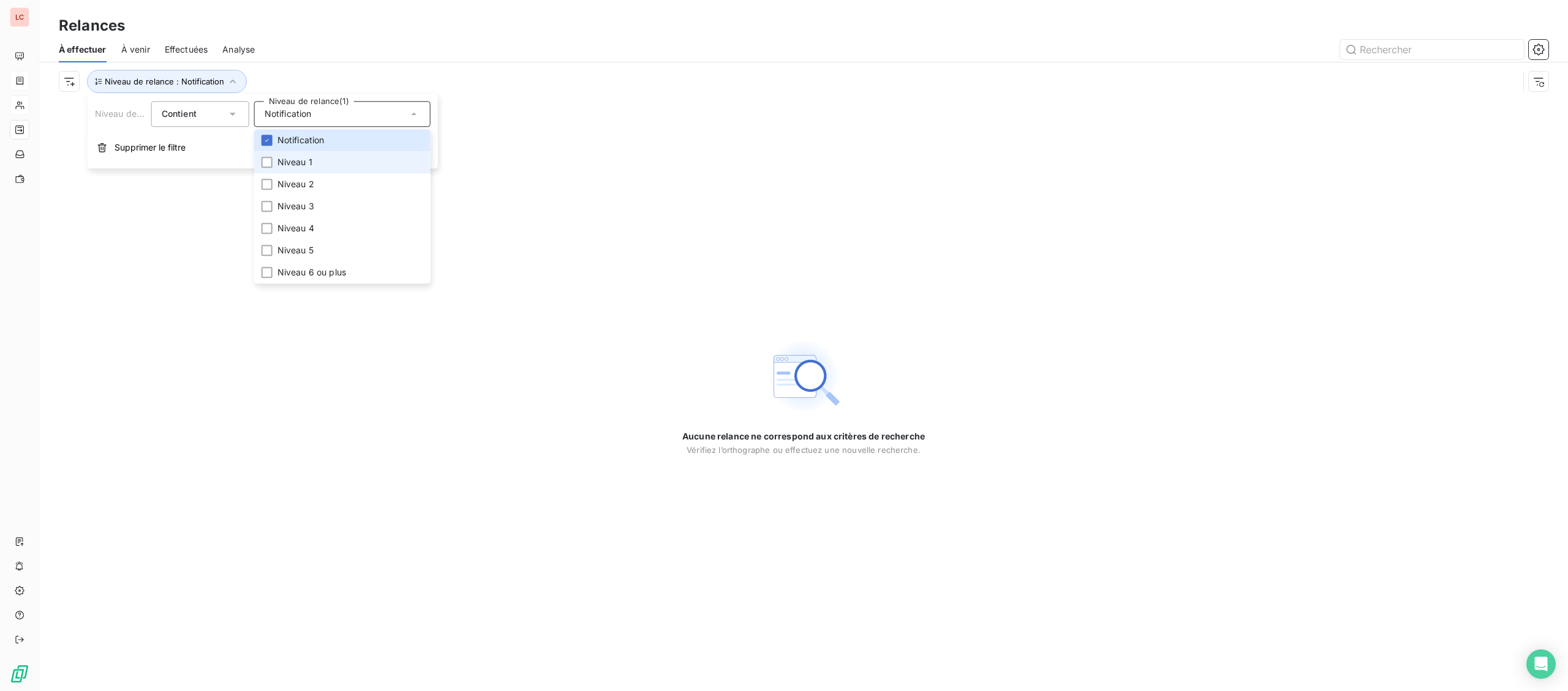
click at [286, 164] on span "Niveau 1" at bounding box center [295, 162] width 35 height 12
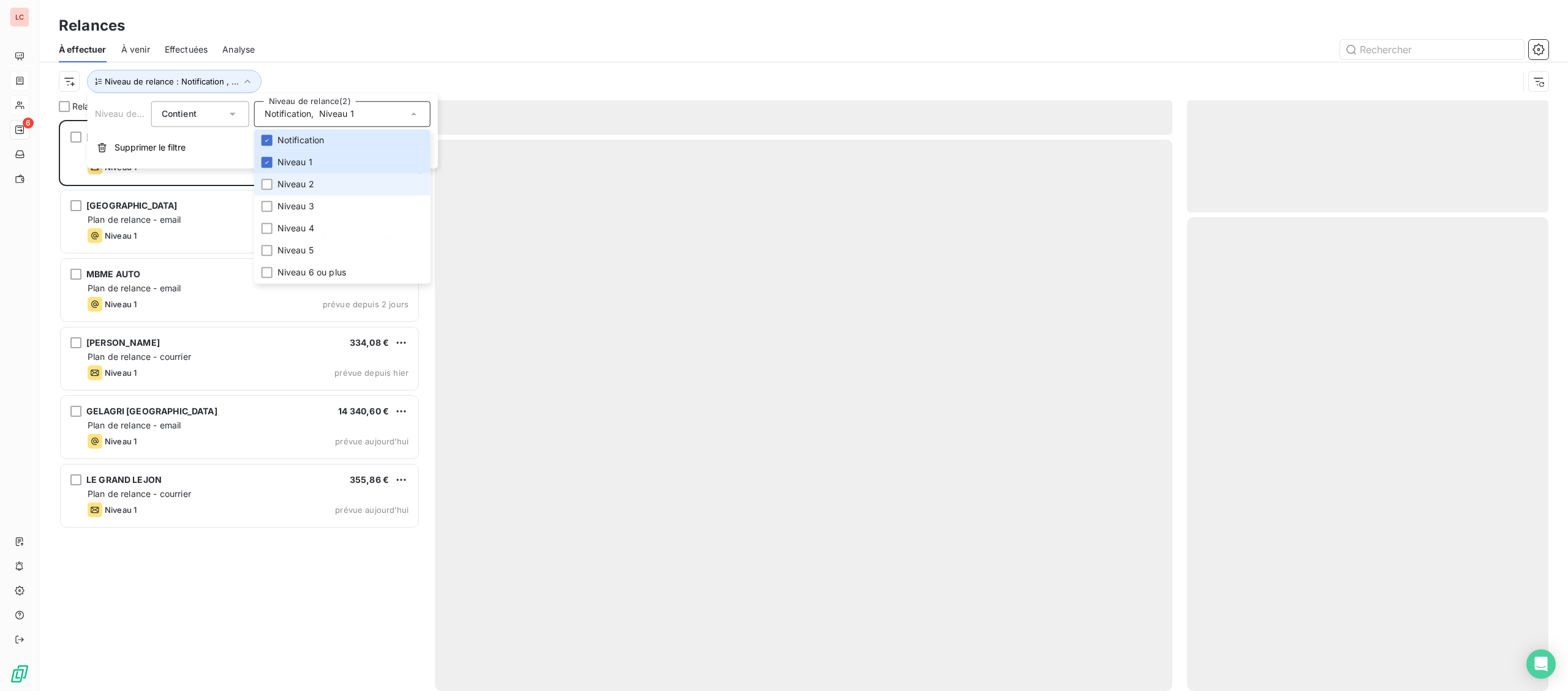
scroll to position [571, 361]
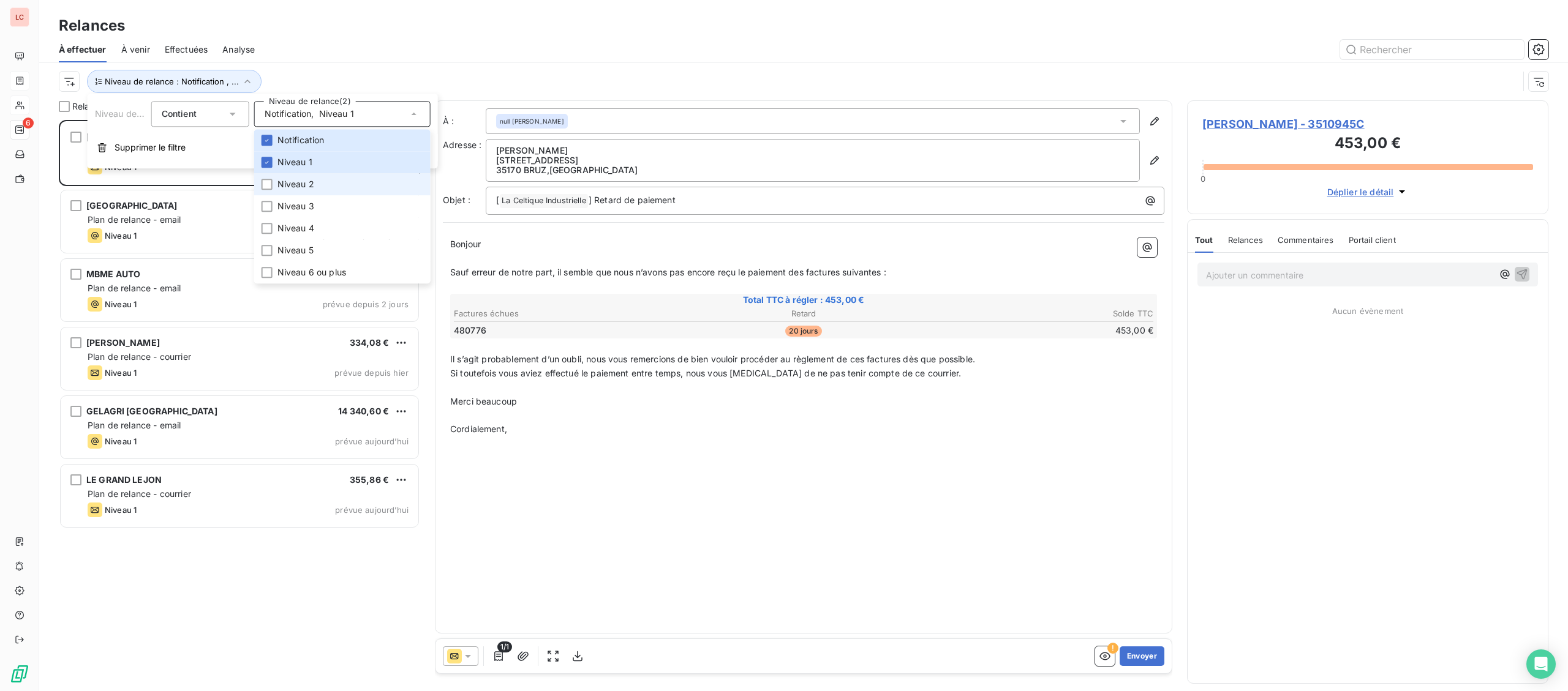
click at [283, 186] on span "Niveau 2" at bounding box center [296, 184] width 37 height 12
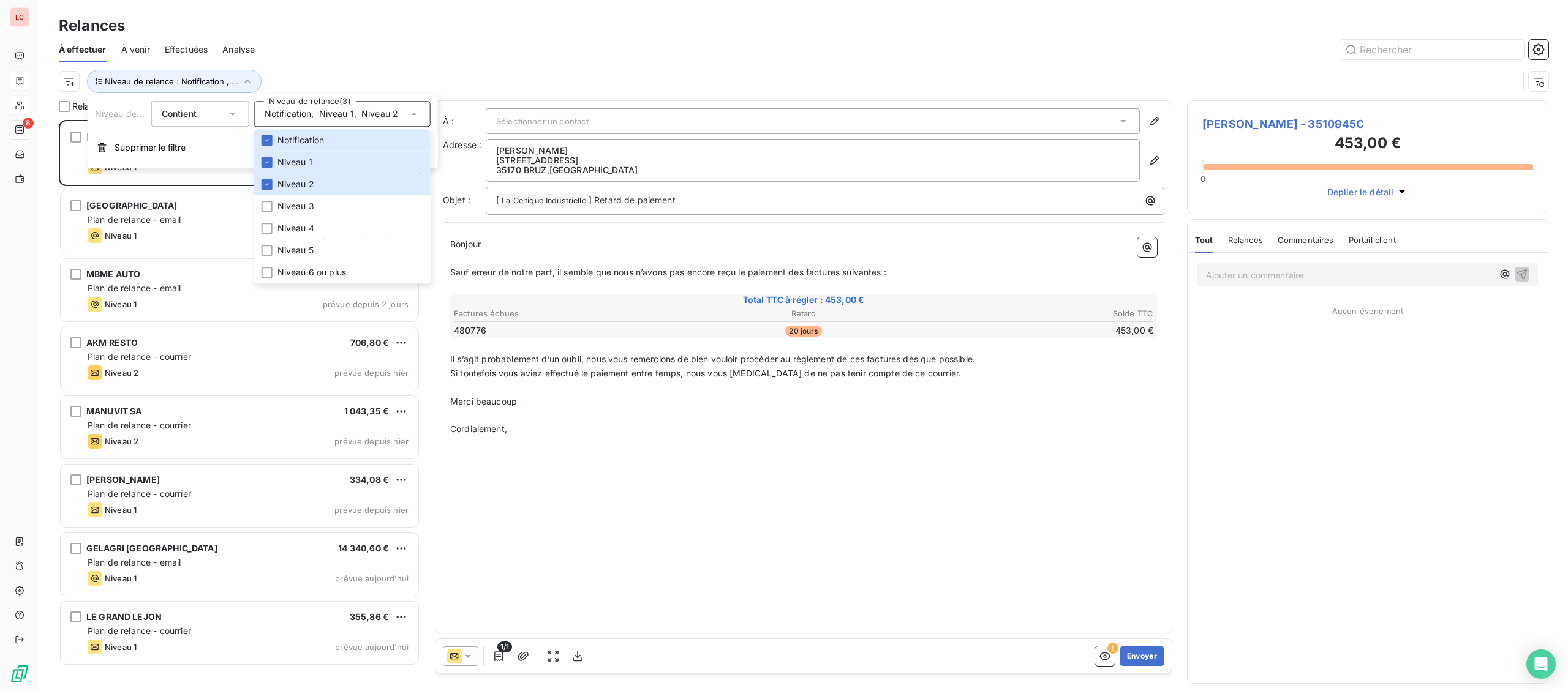
click at [521, 578] on div "À : Sélectionner un contact Adresse : [PERSON_NAME] [STREET_ADDRESS] Objet : [ …" at bounding box center [804, 367] width 738 height 533
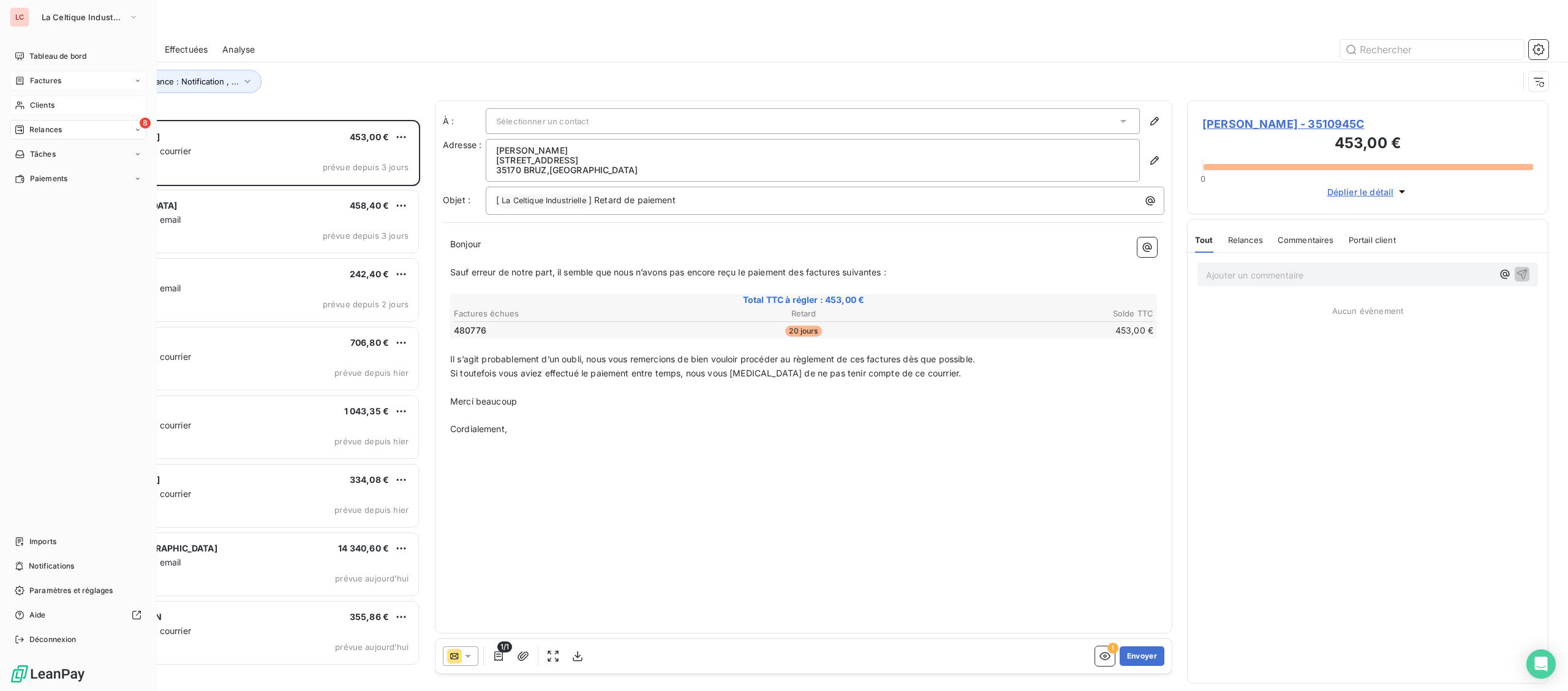
click at [33, 100] on span "Clients" at bounding box center [42, 105] width 24 height 11
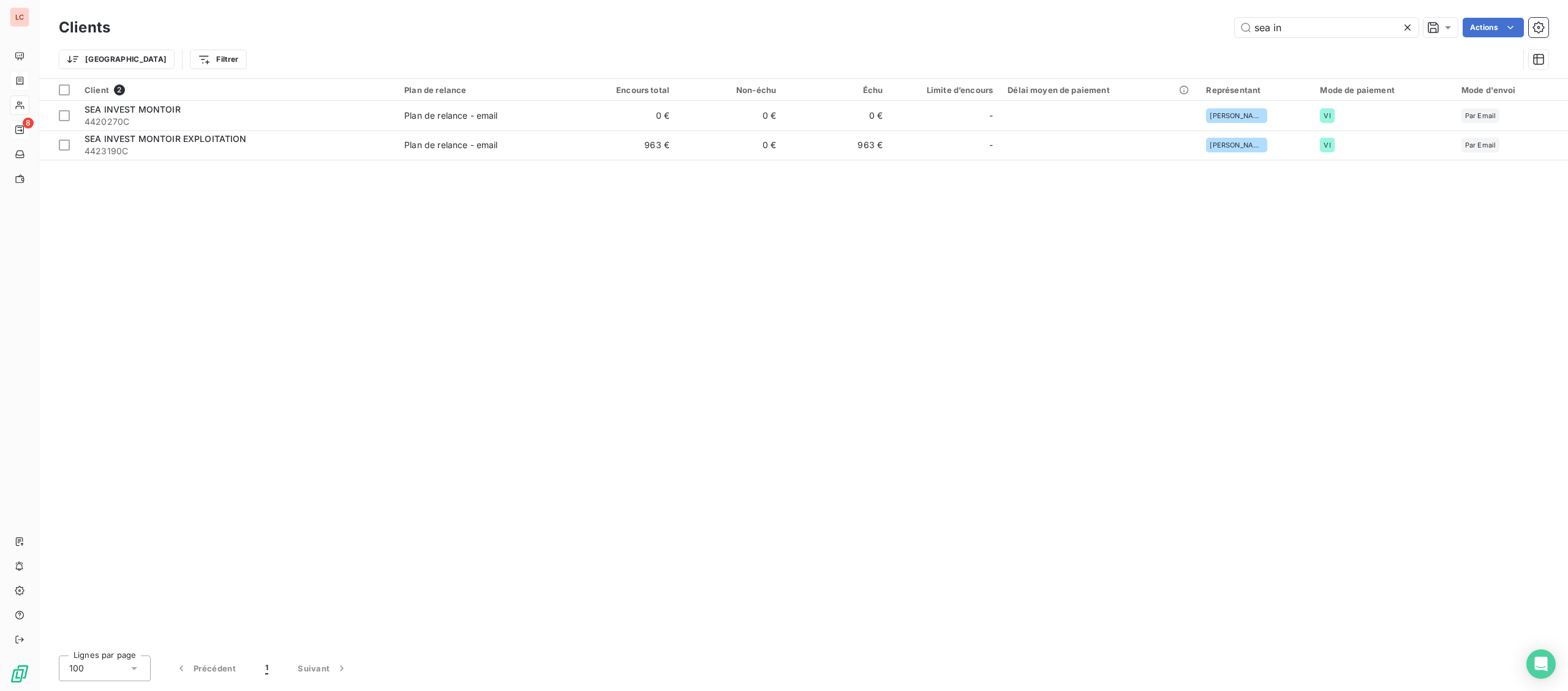
drag, startPoint x: 1289, startPoint y: 24, endPoint x: 1110, endPoint y: 24, distance: 179.0
click at [1235, 24] on input "sea in" at bounding box center [1327, 28] width 184 height 20
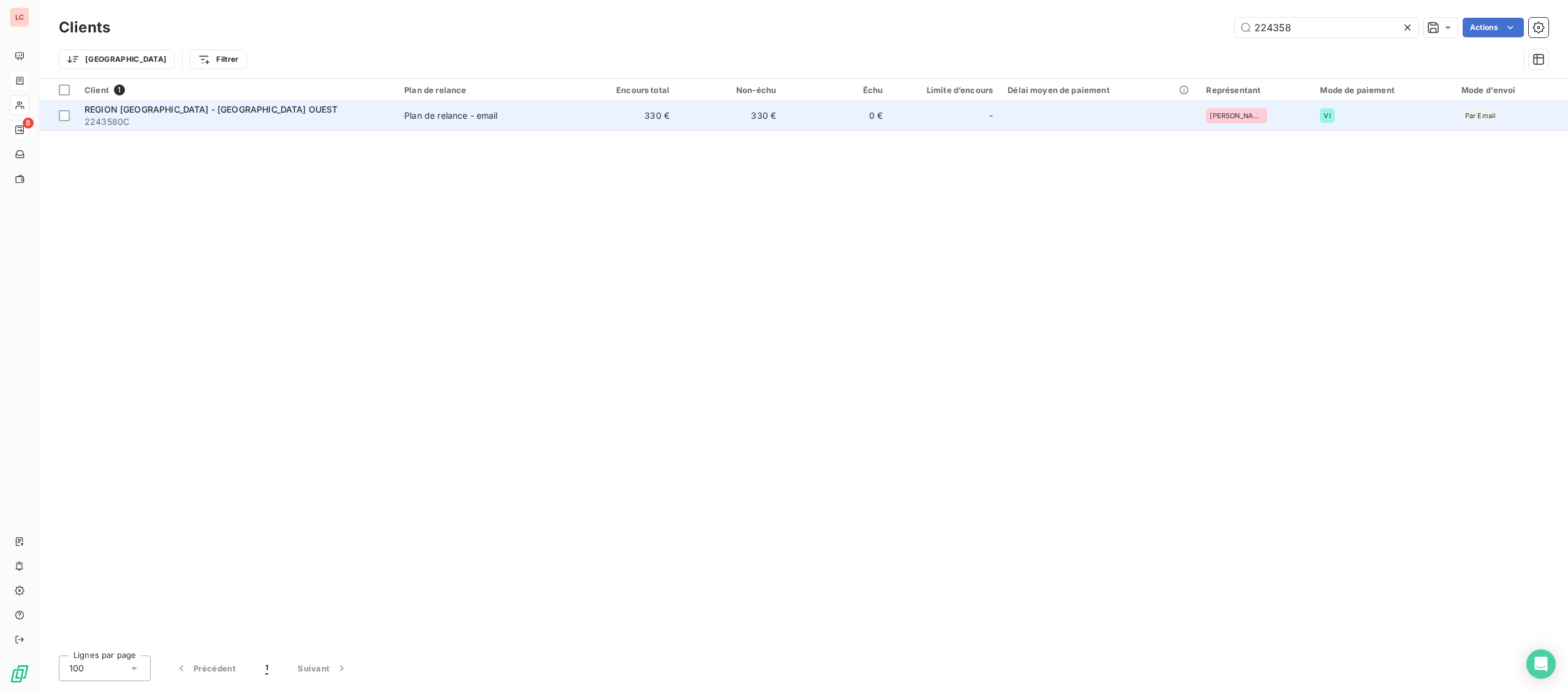
type input "224358"
click at [418, 110] on td "Plan de relance - email" at bounding box center [484, 116] width 174 height 30
